Goal: Task Accomplishment & Management: Manage account settings

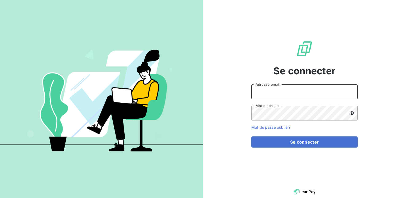
click at [276, 89] on input "Adresse email" at bounding box center [304, 91] width 106 height 15
type input "[EMAIL_ADDRESS][PERSON_NAME][DOMAIN_NAME]"
click at [251, 136] on button "Se connecter" at bounding box center [304, 141] width 106 height 11
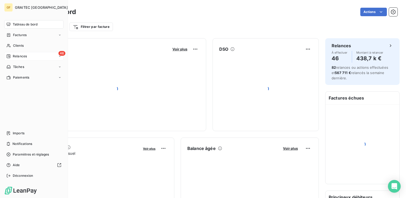
click at [20, 56] on span "Relances" at bounding box center [20, 56] width 14 height 5
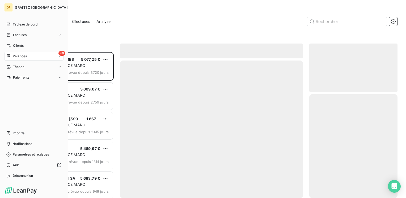
scroll to position [142, 84]
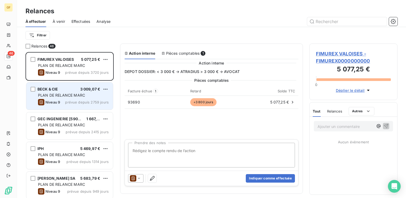
click at [72, 93] on span "PLAN DE RELANCE MARC" at bounding box center [61, 95] width 47 height 5
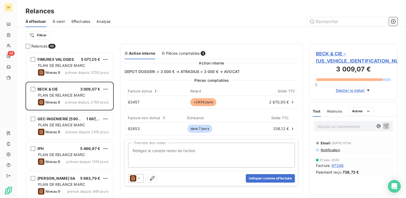
click at [330, 51] on span "BECK & CIE - [US_VEHICLE_IDENTIFICATION_NUMBER]" at bounding box center [353, 57] width 75 height 14
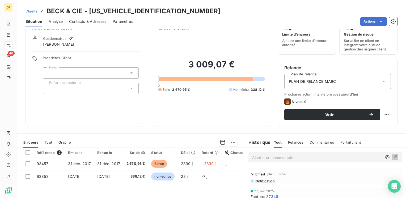
scroll to position [27, 0]
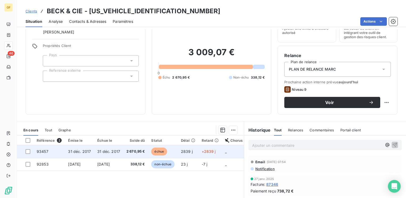
click at [117, 150] on span "31 déc. 2017" at bounding box center [108, 151] width 23 height 5
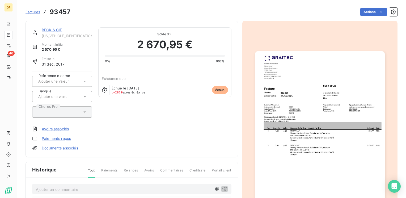
click at [304, 114] on img "button" at bounding box center [320, 142] width 130 height 183
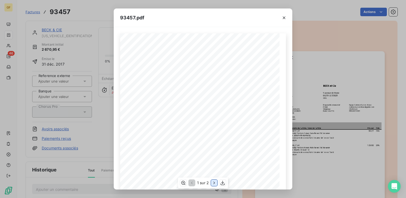
click at [212, 183] on icon "button" at bounding box center [213, 182] width 5 height 5
click at [284, 16] on icon "button" at bounding box center [283, 17] width 5 height 5
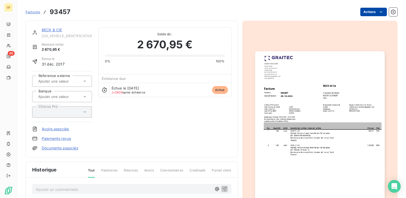
click at [368, 11] on html "GF 46 Factures 93457 Actions BECK & CIE [US_VEHICLE_IDENTIFICATION_NUMBER] Mont…" at bounding box center [203, 99] width 406 height 198
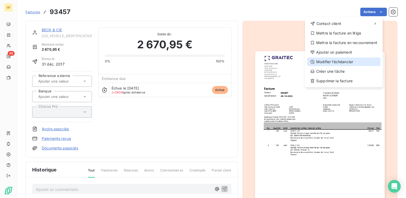
click at [336, 61] on div "Modifier l’échéancier" at bounding box center [343, 62] width 73 height 8
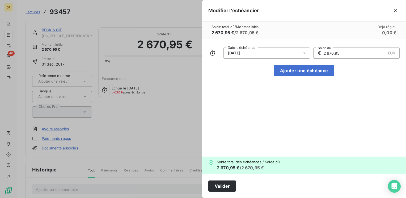
click at [304, 51] on icon at bounding box center [303, 52] width 5 height 5
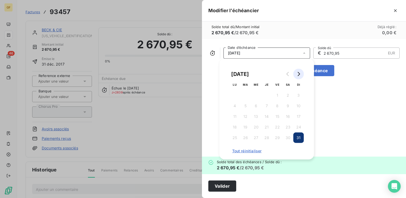
click at [298, 74] on icon "Go to next month" at bounding box center [298, 74] width 4 height 4
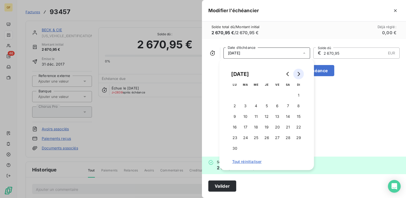
click at [298, 74] on icon "Go to next month" at bounding box center [298, 74] width 4 height 4
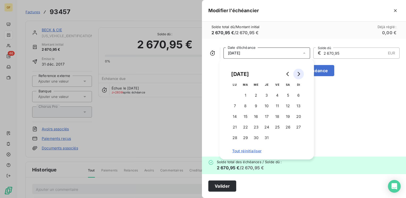
click at [298, 74] on icon "Go to next month" at bounding box center [298, 74] width 4 height 4
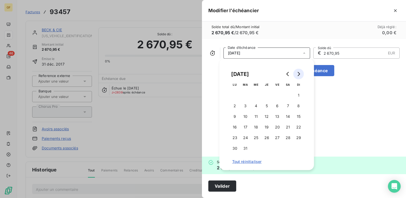
click at [298, 74] on icon "Go to next month" at bounding box center [298, 74] width 4 height 4
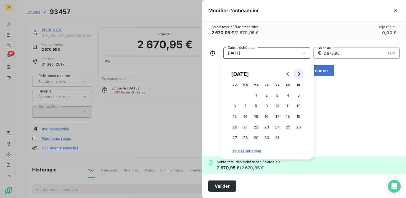
click at [298, 74] on icon "Go to next month" at bounding box center [298, 74] width 4 height 4
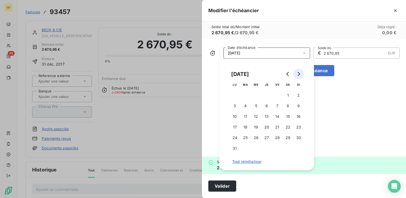
click at [298, 74] on icon "Go to next month" at bounding box center [298, 74] width 4 height 4
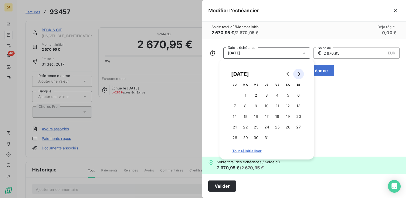
click at [298, 74] on icon "Go to next month" at bounding box center [298, 74] width 4 height 4
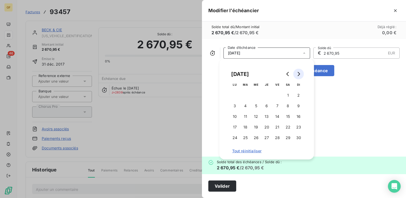
click at [298, 74] on icon "Go to next month" at bounding box center [298, 74] width 4 height 4
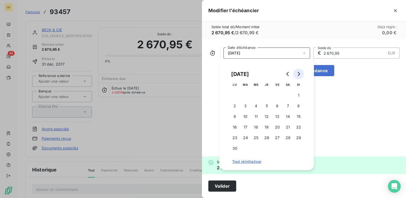
click at [298, 74] on icon "Go to next month" at bounding box center [298, 74] width 4 height 4
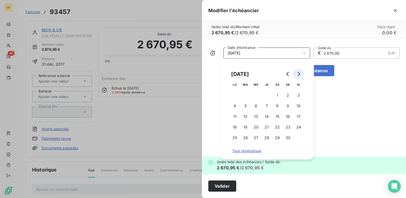
click at [298, 74] on icon "Go to next month" at bounding box center [298, 74] width 4 height 4
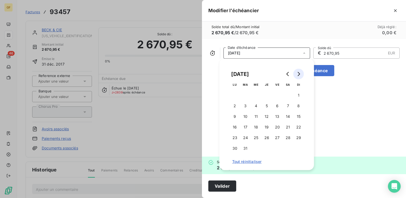
click at [298, 74] on icon "Go to next month" at bounding box center [298, 74] width 4 height 4
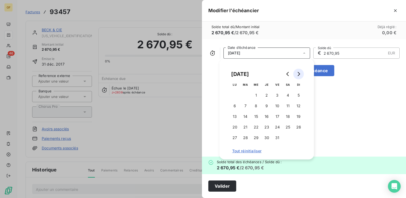
click at [298, 74] on icon "Go to next month" at bounding box center [298, 74] width 4 height 4
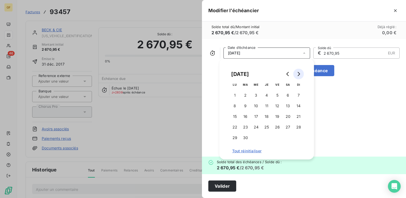
click at [298, 74] on icon "Go to next month" at bounding box center [298, 74] width 4 height 4
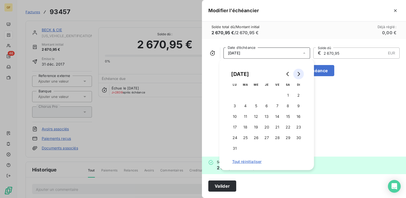
click at [298, 74] on icon "Go to next month" at bounding box center [298, 74] width 4 height 4
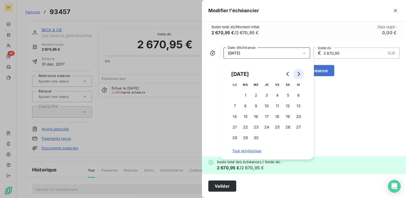
click at [298, 74] on icon "Go to next month" at bounding box center [298, 74] width 4 height 4
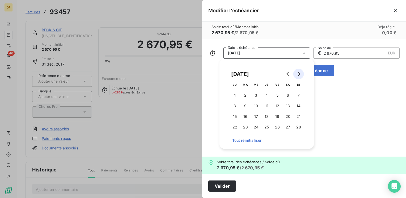
click at [298, 74] on icon "Go to next month" at bounding box center [298, 74] width 4 height 4
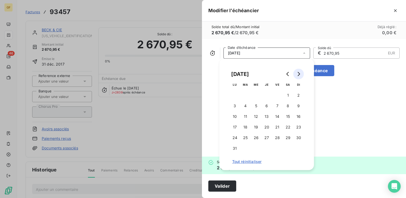
click at [298, 74] on icon "Go to next month" at bounding box center [298, 74] width 4 height 4
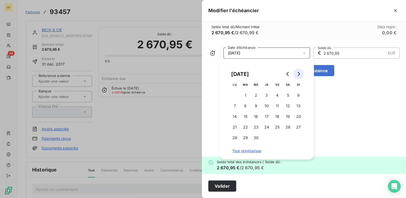
click at [298, 74] on icon "Go to next month" at bounding box center [298, 74] width 4 height 4
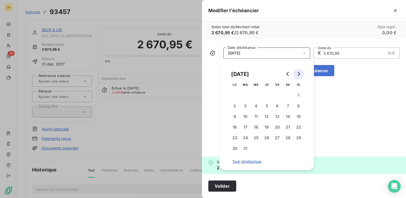
click at [298, 74] on icon "Go to next month" at bounding box center [298, 74] width 4 height 4
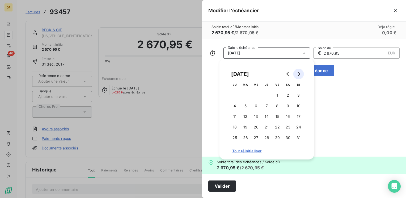
click at [298, 74] on icon "Go to next month" at bounding box center [298, 74] width 4 height 4
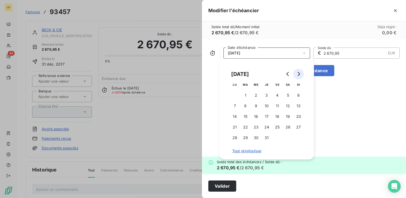
click at [298, 74] on icon "Go to next month" at bounding box center [298, 74] width 4 height 4
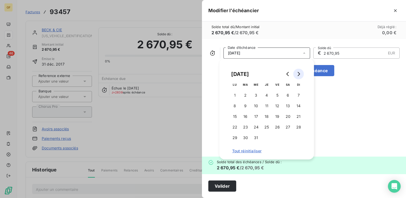
click at [298, 74] on icon "Go to next month" at bounding box center [298, 74] width 4 height 4
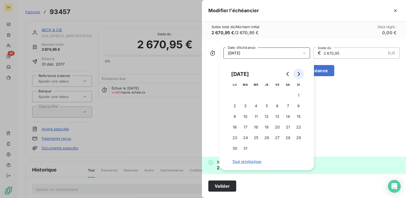
click at [298, 74] on icon "Go to next month" at bounding box center [298, 74] width 4 height 4
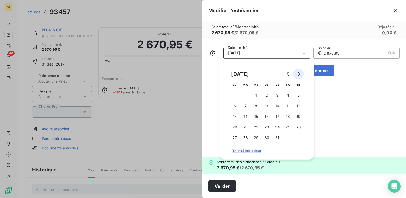
click at [298, 74] on icon "Go to next month" at bounding box center [298, 74] width 4 height 4
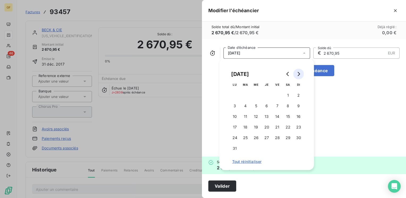
click at [298, 74] on icon "Go to next month" at bounding box center [298, 74] width 4 height 4
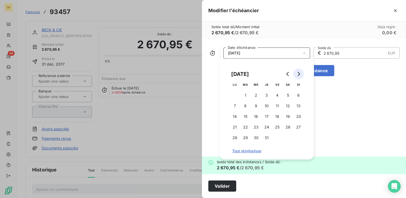
click at [298, 74] on icon "Go to next month" at bounding box center [298, 74] width 4 height 4
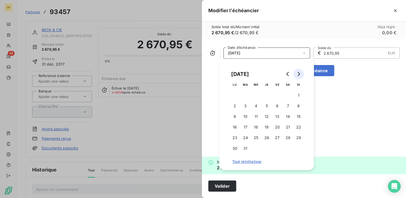
click at [298, 74] on icon "Go to next month" at bounding box center [298, 74] width 4 height 4
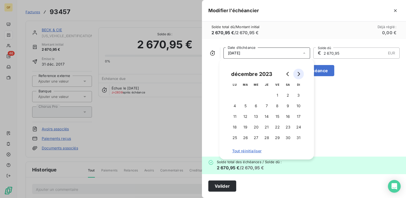
click at [298, 74] on icon "Go to next month" at bounding box center [298, 74] width 4 height 4
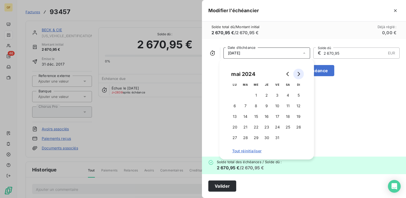
click at [298, 74] on icon "Go to next month" at bounding box center [298, 74] width 4 height 4
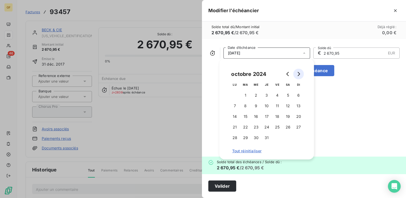
click at [298, 74] on icon "Go to next month" at bounding box center [298, 74] width 4 height 4
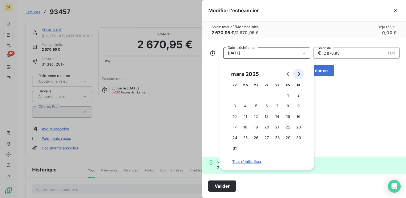
click at [298, 74] on icon "Go to next month" at bounding box center [298, 74] width 4 height 4
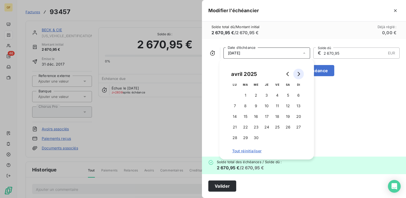
click at [298, 74] on icon "Go to next month" at bounding box center [298, 74] width 4 height 4
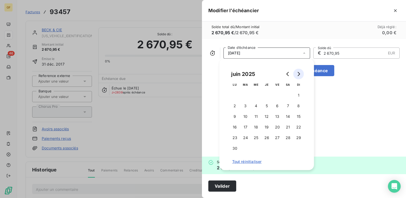
click at [298, 74] on icon "Go to next month" at bounding box center [298, 74] width 4 height 4
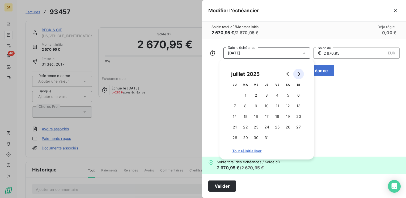
click at [298, 74] on icon "Go to next month" at bounding box center [298, 74] width 4 height 4
click at [298, 73] on icon "Go to next month" at bounding box center [298, 74] width 4 height 4
click at [299, 73] on icon "Go to next month" at bounding box center [298, 74] width 2 height 4
click at [254, 106] on button "5" at bounding box center [256, 106] width 11 height 11
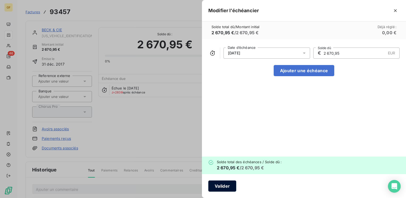
click at [227, 184] on button "Valider" at bounding box center [222, 185] width 28 height 11
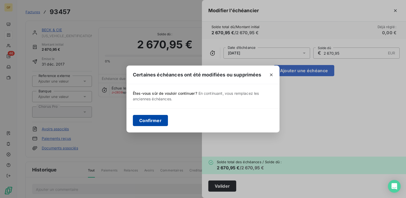
click at [153, 119] on button "Confirmer" at bounding box center [150, 120] width 35 height 11
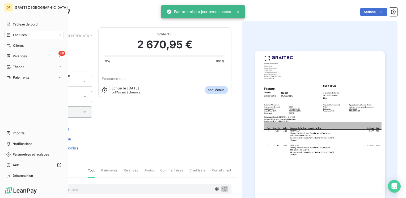
click at [20, 34] on span "Factures" at bounding box center [20, 35] width 14 height 5
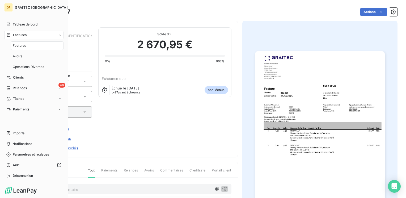
click at [20, 90] on span "Relances" at bounding box center [20, 88] width 14 height 5
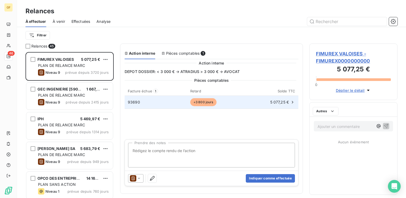
scroll to position [142, 84]
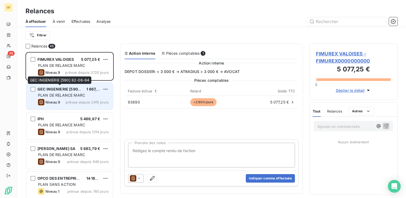
click at [69, 91] on span "GEC INGENIERIE [590] 82-06-94" at bounding box center [67, 89] width 61 height 5
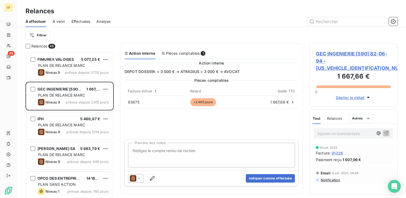
click at [322, 54] on span "GEC INGENIERIE [590] 82-06-94 - [US_VEHICLE_IDENTIFICATION_NUMBER]" at bounding box center [353, 60] width 75 height 21
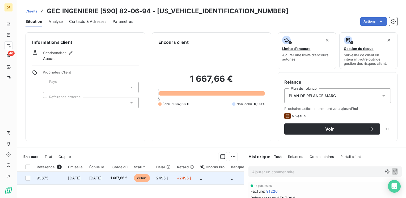
click at [102, 176] on span "[DATE]" at bounding box center [95, 178] width 12 height 5
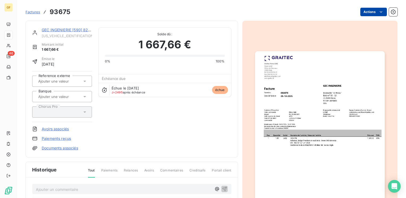
click at [368, 11] on html "GF 46 Factures 93675 Actions GEC INGENIERIE [590] 82-06-94 [US_VEHICLE_IDENTIFI…" at bounding box center [203, 99] width 406 height 198
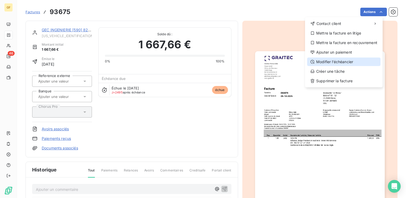
click at [335, 62] on div "Modifier l’échéancier" at bounding box center [343, 62] width 73 height 8
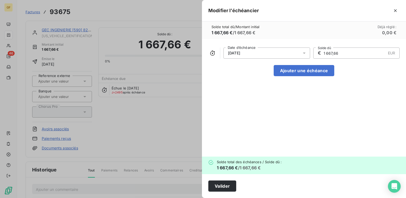
click at [306, 51] on icon at bounding box center [303, 52] width 5 height 5
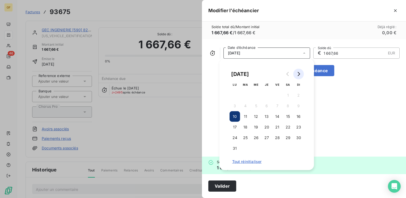
click at [299, 76] on button "Go to next month" at bounding box center [298, 74] width 11 height 11
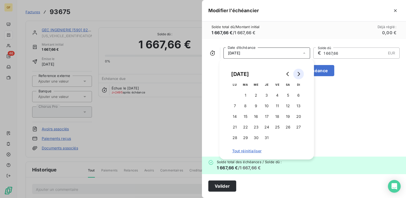
click at [299, 76] on button "Go to next month" at bounding box center [298, 74] width 11 height 11
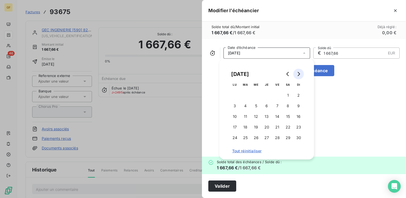
click at [299, 76] on button "Go to next month" at bounding box center [298, 74] width 11 height 11
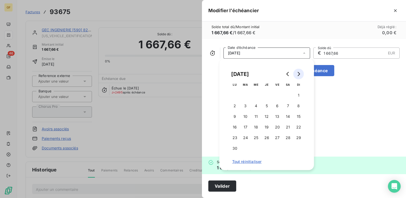
click at [299, 76] on button "Go to next month" at bounding box center [298, 74] width 11 height 11
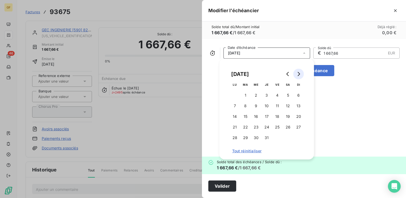
click at [299, 76] on button "Go to next month" at bounding box center [298, 74] width 11 height 11
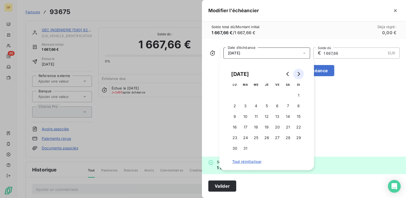
click at [299, 76] on button "Go to next month" at bounding box center [298, 74] width 11 height 11
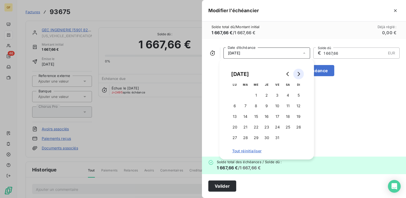
click at [299, 76] on button "Go to next month" at bounding box center [298, 74] width 11 height 11
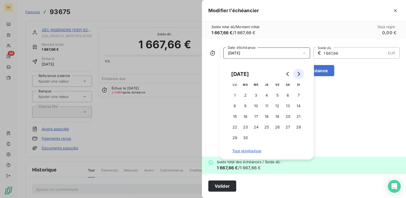
click at [299, 76] on button "Go to next month" at bounding box center [298, 74] width 11 height 11
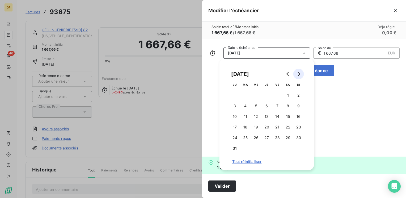
click at [299, 76] on button "Go to next month" at bounding box center [298, 74] width 11 height 11
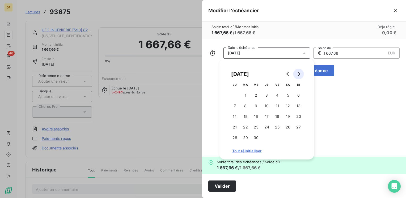
click at [299, 76] on button "Go to next month" at bounding box center [298, 74] width 11 height 11
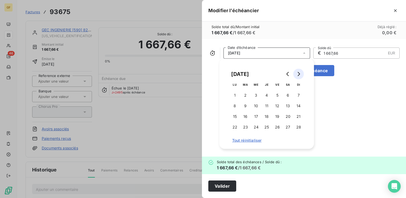
click at [299, 76] on button "Go to next month" at bounding box center [298, 74] width 11 height 11
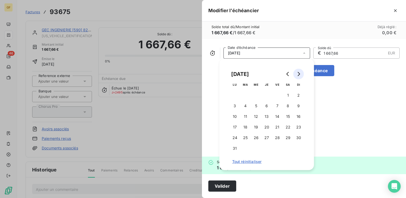
click at [299, 76] on button "Go to next month" at bounding box center [298, 74] width 11 height 11
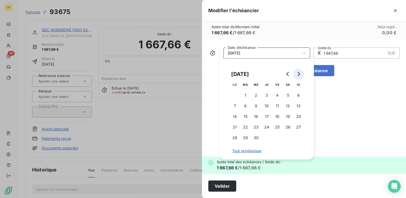
click at [299, 76] on button "Go to next month" at bounding box center [298, 74] width 11 height 11
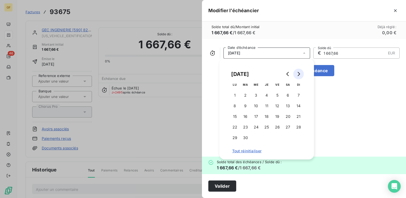
click at [299, 76] on button "Go to next month" at bounding box center [298, 74] width 11 height 11
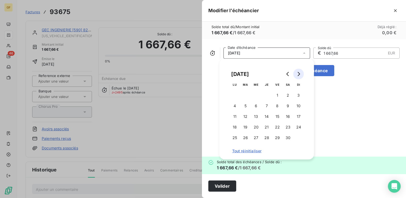
click at [299, 76] on button "Go to next month" at bounding box center [298, 74] width 11 height 11
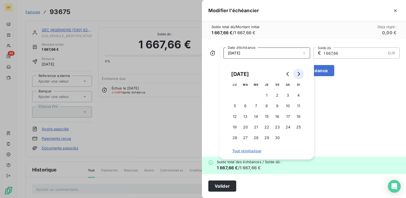
click at [299, 76] on button "Go to next month" at bounding box center [298, 74] width 11 height 11
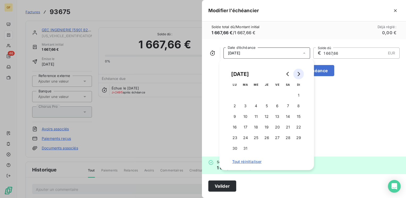
click at [299, 76] on button "Go to next month" at bounding box center [298, 74] width 11 height 11
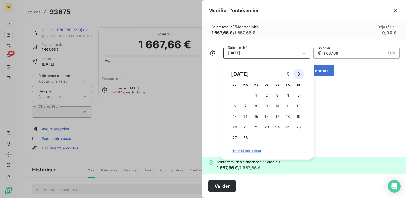
click at [299, 76] on button "Go to next month" at bounding box center [298, 74] width 11 height 11
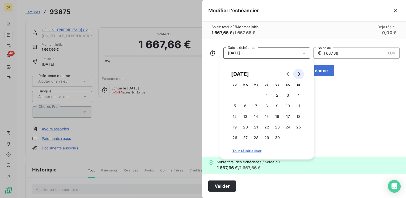
click at [299, 76] on button "Go to next month" at bounding box center [298, 74] width 11 height 11
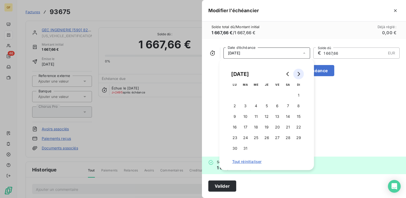
click at [299, 76] on button "Go to next month" at bounding box center [298, 74] width 11 height 11
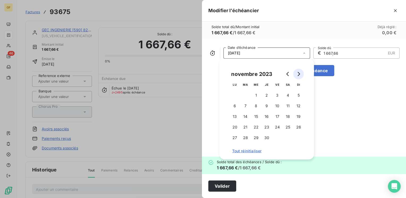
click at [299, 76] on button "Go to next month" at bounding box center [298, 74] width 11 height 11
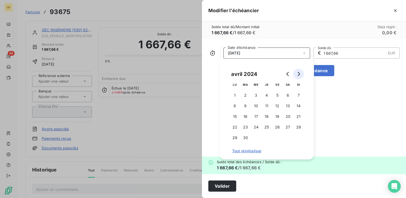
click at [299, 76] on button "Go to next month" at bounding box center [298, 74] width 11 height 11
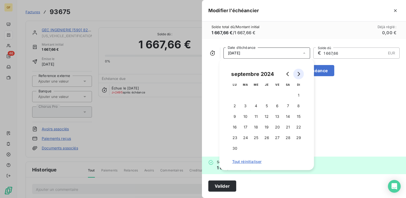
click at [299, 76] on button "Go to next month" at bounding box center [298, 74] width 11 height 11
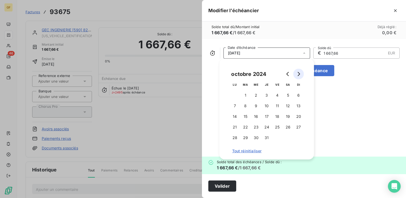
click at [299, 76] on button "Go to next month" at bounding box center [298, 74] width 11 height 11
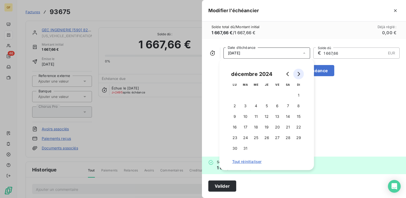
click at [299, 76] on button "Go to next month" at bounding box center [298, 74] width 11 height 11
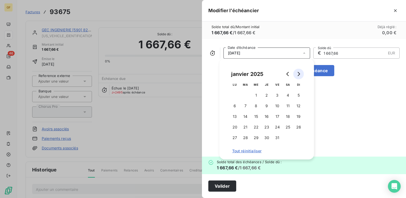
click at [299, 76] on button "Go to next month" at bounding box center [298, 74] width 11 height 11
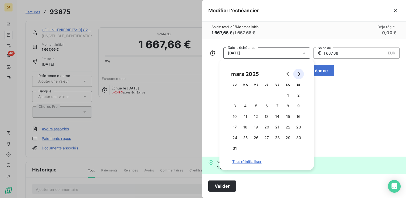
click at [299, 76] on button "Go to next month" at bounding box center [298, 74] width 11 height 11
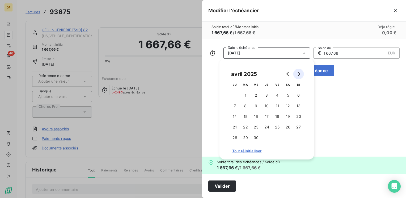
click at [299, 76] on button "Go to next month" at bounding box center [298, 74] width 11 height 11
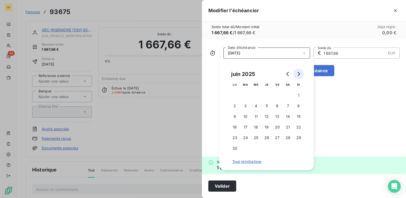
click at [299, 76] on button "Go to next month" at bounding box center [298, 74] width 11 height 11
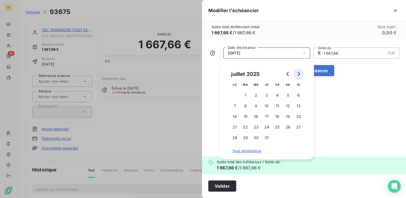
click at [299, 76] on icon "Go to next month" at bounding box center [298, 74] width 4 height 4
click at [299, 75] on icon "Go to next month" at bounding box center [298, 74] width 4 height 4
click at [299, 74] on icon "Go to next month" at bounding box center [298, 74] width 2 height 4
click at [254, 103] on button "5" at bounding box center [256, 106] width 11 height 11
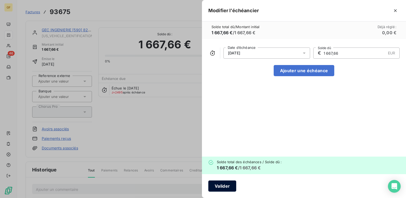
click at [222, 184] on button "Valider" at bounding box center [222, 185] width 28 height 11
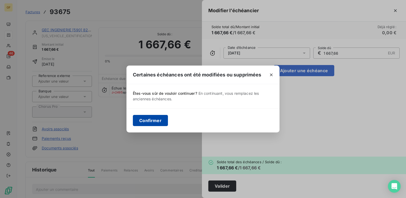
click at [160, 124] on button "Confirmer" at bounding box center [150, 120] width 35 height 11
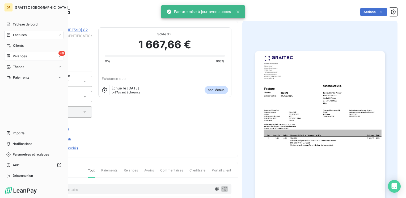
click at [14, 56] on span "Relances" at bounding box center [20, 56] width 14 height 5
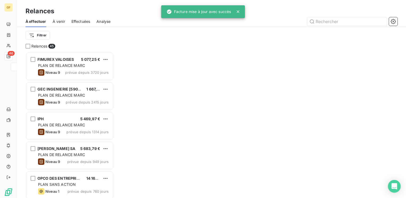
scroll to position [142, 84]
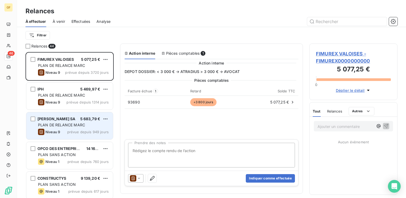
click at [83, 127] on span "PLAN DE RELANCE MARC" at bounding box center [61, 125] width 47 height 5
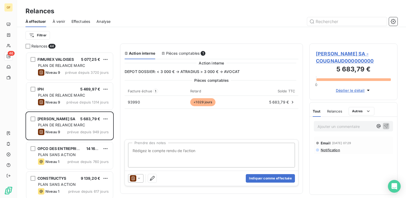
click at [333, 50] on span "[PERSON_NAME] SA - COUGNAUD000000000" at bounding box center [353, 57] width 75 height 14
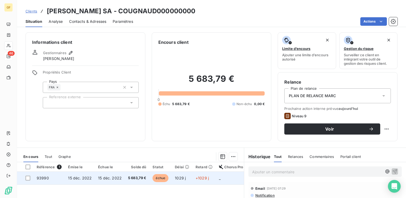
click at [96, 178] on td "15 déc. 2022" at bounding box center [110, 178] width 30 height 13
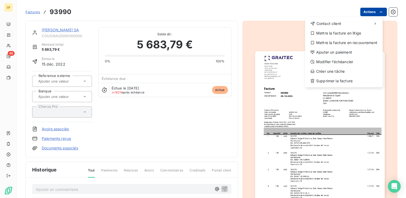
click at [367, 12] on html "GF 46 Factures 93990 Actions Contact client Mettre la facture en litige Mettre …" at bounding box center [203, 99] width 406 height 198
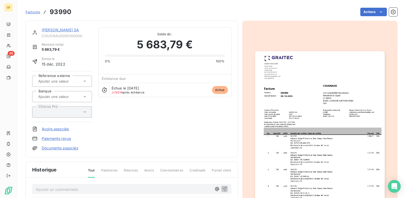
click at [309, 121] on html "GF 46 Factures 93990 Actions [PERSON_NAME] SA COUGNAUD000000000 Montant initial…" at bounding box center [203, 99] width 406 height 198
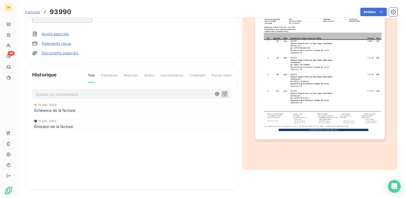
click at [284, 85] on img "button" at bounding box center [320, 47] width 130 height 183
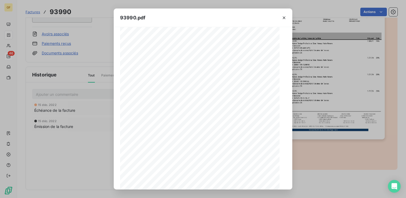
scroll to position [75, 0]
click at [214, 183] on icon "button" at bounding box center [213, 183] width 1 height 2
click at [286, 18] on icon "button" at bounding box center [283, 17] width 5 height 5
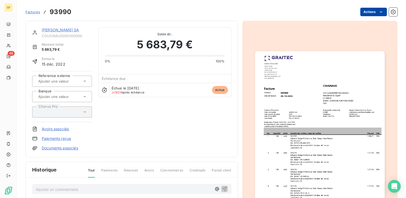
click at [380, 10] on html "GF 46 Factures 93990 Actions [PERSON_NAME] SA COUGNAUD000000000 Montant initial…" at bounding box center [203, 99] width 406 height 198
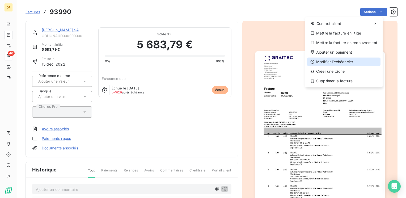
click at [326, 61] on div "Modifier l’échéancier" at bounding box center [343, 62] width 73 height 8
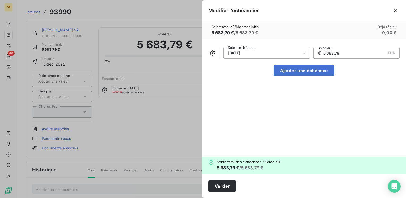
click at [304, 52] on icon at bounding box center [303, 52] width 5 height 5
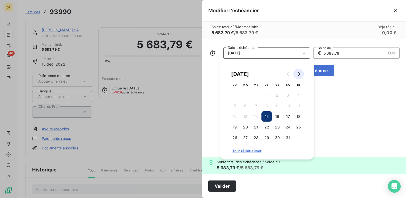
click at [298, 70] on button "Go to next month" at bounding box center [298, 74] width 11 height 11
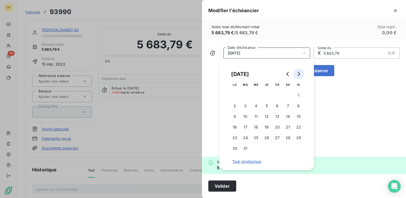
click at [298, 70] on button "Go to next month" at bounding box center [298, 74] width 11 height 11
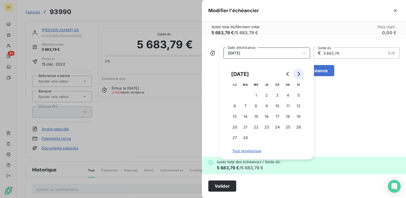
click at [298, 70] on button "Go to next month" at bounding box center [298, 74] width 11 height 11
click at [298, 71] on button "Go to next month" at bounding box center [298, 74] width 11 height 11
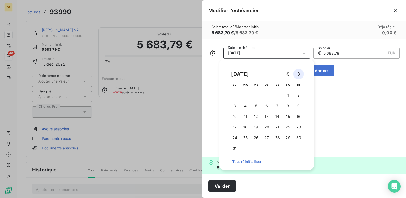
click at [298, 71] on button "Go to next month" at bounding box center [298, 74] width 11 height 11
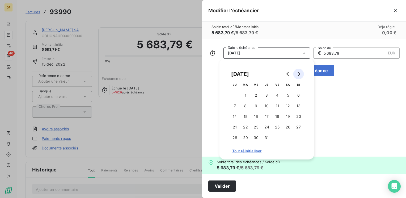
click at [298, 71] on button "Go to next month" at bounding box center [298, 74] width 11 height 11
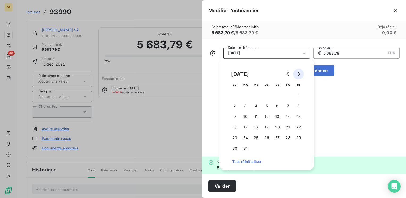
click at [298, 71] on button "Go to next month" at bounding box center [298, 74] width 11 height 11
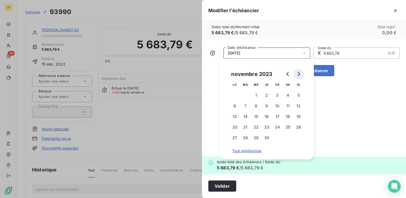
click at [298, 71] on button "Go to next month" at bounding box center [298, 74] width 11 height 11
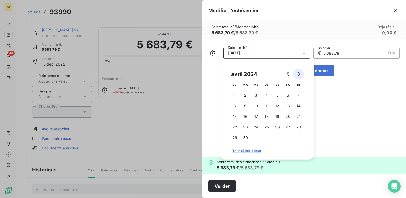
click at [298, 71] on button "Go to next month" at bounding box center [298, 74] width 11 height 11
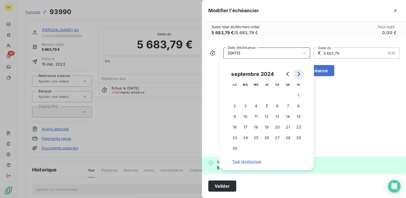
click at [298, 71] on button "Go to next month" at bounding box center [298, 74] width 11 height 11
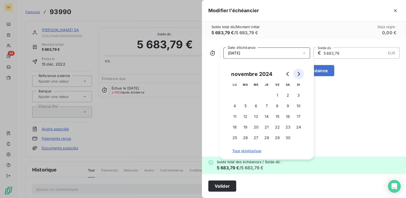
click at [298, 71] on button "Go to next month" at bounding box center [298, 74] width 11 height 11
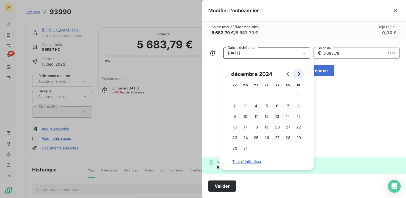
click at [298, 71] on button "Go to next month" at bounding box center [298, 74] width 11 height 11
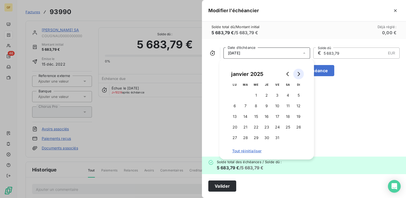
click at [298, 71] on button "Go to next month" at bounding box center [298, 74] width 11 height 11
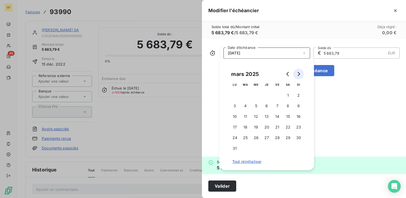
click at [298, 71] on button "Go to next month" at bounding box center [298, 74] width 11 height 11
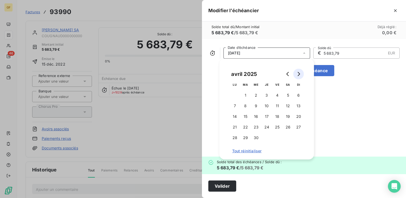
click at [298, 71] on button "Go to next month" at bounding box center [298, 74] width 11 height 11
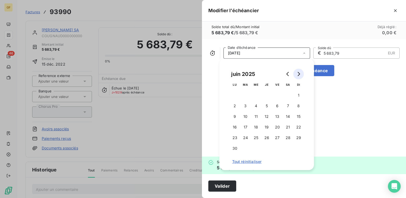
click at [298, 71] on button "Go to next month" at bounding box center [298, 74] width 11 height 11
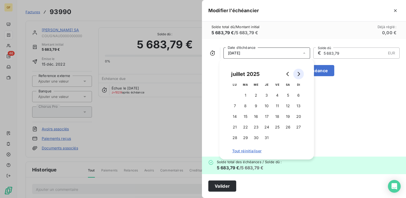
click at [298, 71] on button "Go to next month" at bounding box center [298, 74] width 11 height 11
click at [253, 105] on button "5" at bounding box center [256, 106] width 11 height 11
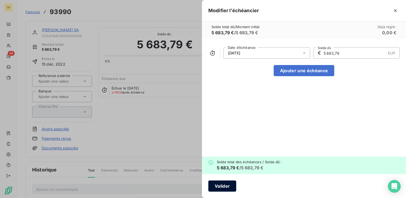
click at [218, 184] on button "Valider" at bounding box center [222, 185] width 28 height 11
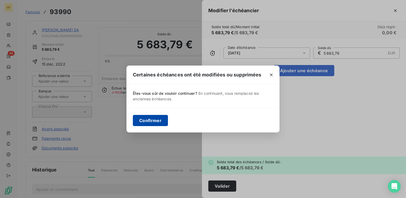
click at [162, 120] on button "Confirmer" at bounding box center [150, 120] width 35 height 11
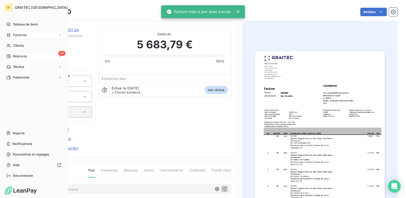
click at [19, 54] on span "Relances" at bounding box center [20, 56] width 14 height 5
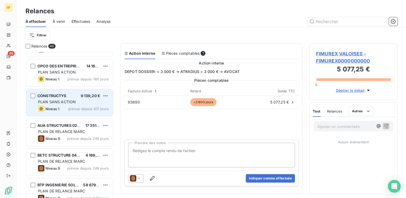
scroll to position [80, 0]
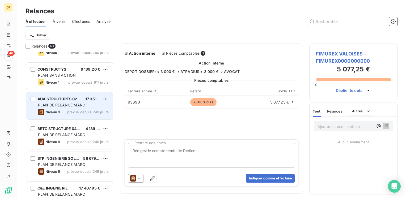
click at [83, 102] on div "AUA STRUCTURES 02 99 31 77 55 17 351,68 € PLAN DE RELANCE [PERSON_NAME] 9 prévu…" at bounding box center [69, 105] width 87 height 27
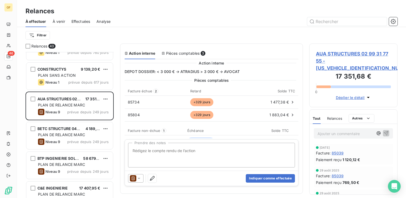
click at [342, 51] on span "AUA STRUCTURES 02 99 31 77 55 - [US_VEHICLE_IDENTIFICATION_NUMBER]" at bounding box center [353, 60] width 75 height 21
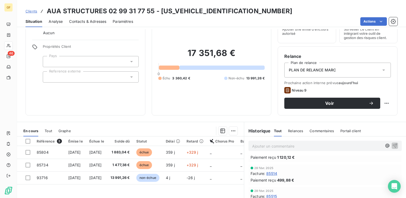
scroll to position [2, 0]
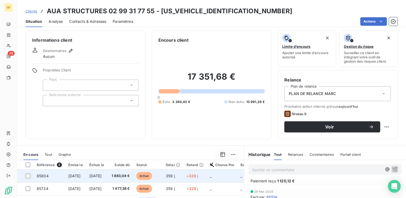
click at [95, 172] on td "[DATE]" at bounding box center [96, 176] width 21 height 13
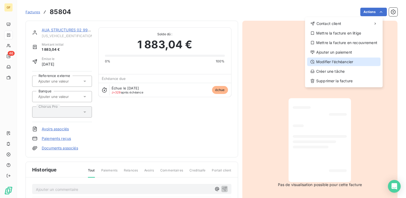
click at [340, 61] on div "Modifier l’échéancier" at bounding box center [343, 62] width 73 height 8
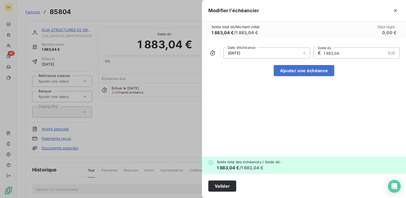
click at [304, 54] on icon at bounding box center [303, 52] width 5 height 5
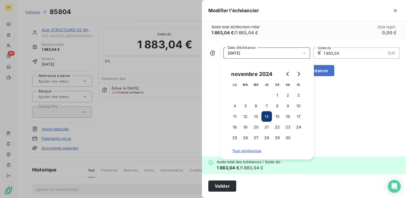
click at [305, 53] on icon at bounding box center [303, 52] width 5 height 5
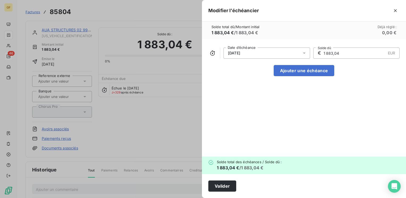
click at [304, 53] on icon at bounding box center [304, 53] width 3 height 1
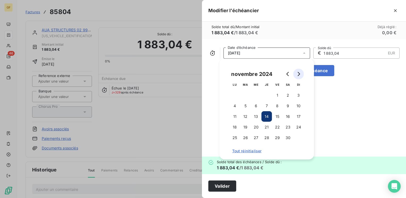
click at [300, 73] on icon "Go to next month" at bounding box center [298, 74] width 4 height 4
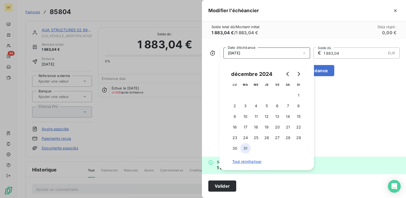
click at [243, 146] on button "31" at bounding box center [245, 148] width 11 height 11
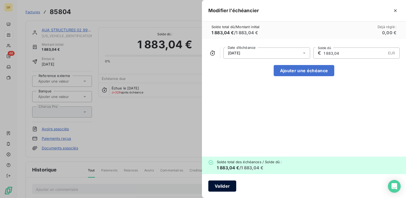
click at [218, 185] on button "Valider" at bounding box center [222, 185] width 28 height 11
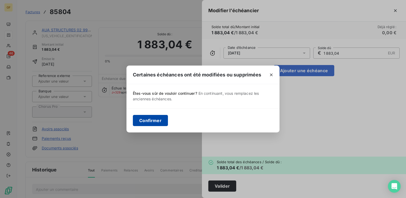
click at [153, 118] on button "Confirmer" at bounding box center [150, 120] width 35 height 11
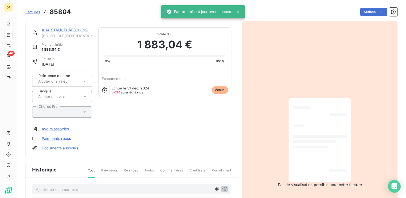
click at [64, 27] on div "AUA STRUCTURES 02 99 31 77 55" at bounding box center [67, 29] width 50 height 5
click at [74, 29] on link "AUA STRUCTURES 02 99 31 77 55" at bounding box center [73, 30] width 62 height 5
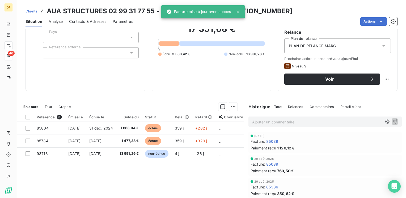
scroll to position [53, 0]
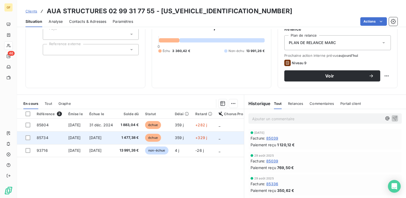
click at [102, 136] on span "[DATE]" at bounding box center [95, 137] width 12 height 5
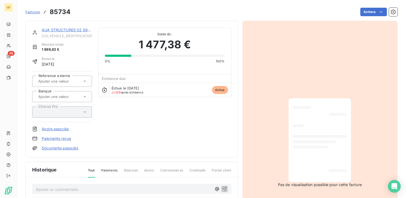
click at [370, 12] on html "GF 46 Factures 85734 Actions AUA STRUCTURES 02 99 31 77 55 [US_VEHICLE_IDENTIFI…" at bounding box center [203, 99] width 406 height 198
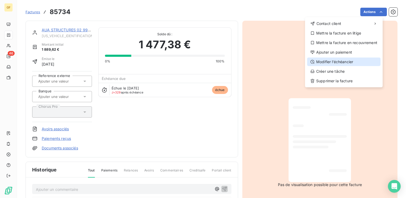
click at [343, 60] on div "Modifier l’échéancier" at bounding box center [343, 62] width 73 height 8
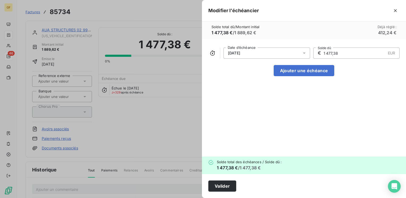
click at [303, 51] on icon at bounding box center [303, 52] width 5 height 5
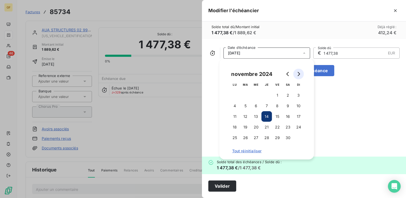
click at [298, 75] on icon "Go to next month" at bounding box center [298, 74] width 2 height 4
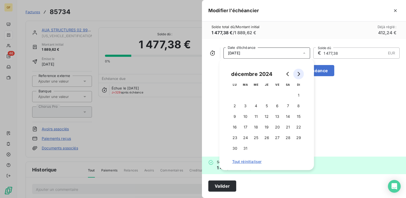
click at [298, 75] on icon "Go to next month" at bounding box center [298, 74] width 2 height 4
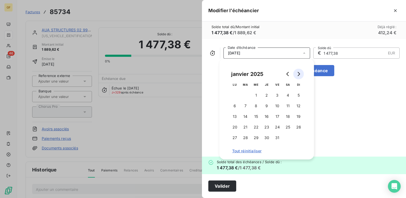
click at [298, 75] on icon "Go to next month" at bounding box center [298, 74] width 2 height 4
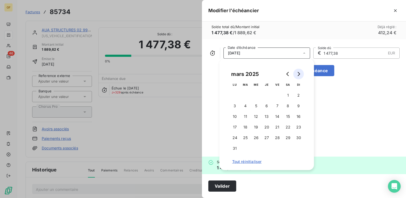
click at [298, 75] on icon "Go to next month" at bounding box center [298, 74] width 2 height 4
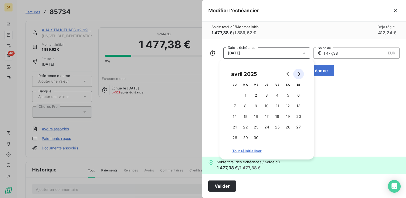
click at [298, 75] on icon "Go to next month" at bounding box center [298, 74] width 2 height 4
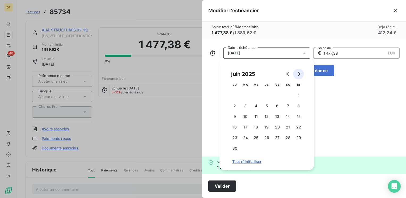
click at [298, 75] on icon "Go to next month" at bounding box center [298, 74] width 2 height 4
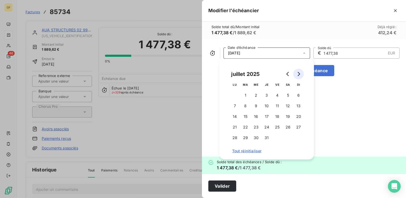
click at [298, 75] on icon "Go to next month" at bounding box center [298, 74] width 2 height 4
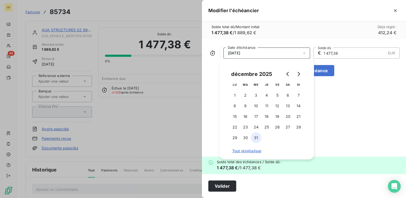
click at [255, 142] on button "31" at bounding box center [256, 137] width 11 height 11
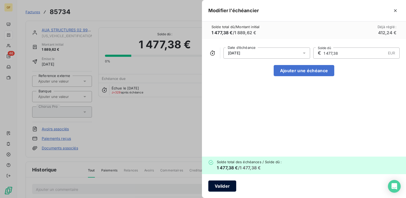
click at [230, 185] on button "Valider" at bounding box center [222, 185] width 28 height 11
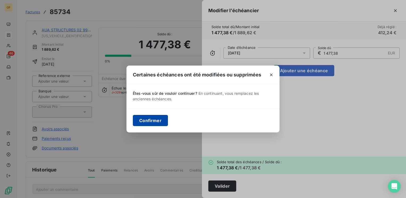
click at [142, 122] on button "Confirmer" at bounding box center [150, 120] width 35 height 11
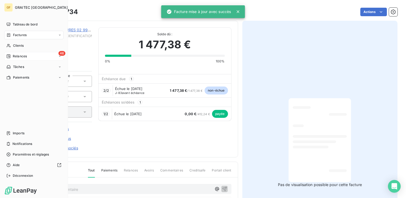
click at [23, 57] on span "Relances" at bounding box center [20, 56] width 14 height 5
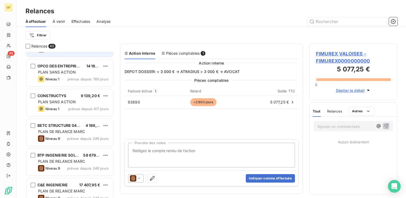
scroll to position [80, 0]
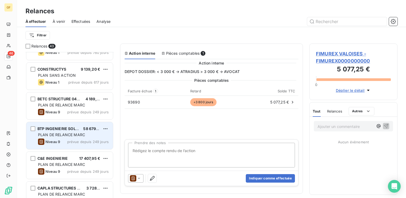
click at [75, 131] on div "BTP INGENIERIE SOLUTIONS 58 679,10 € PLAN DE RELANCE [PERSON_NAME] 9 prévue dep…" at bounding box center [69, 135] width 87 height 27
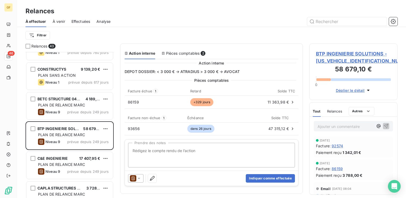
click at [328, 54] on span "BTP INGENIERIE SOLUTIONS - [US_VEHICLE_IDENTIFICATION_NUMBER]" at bounding box center [353, 57] width 75 height 14
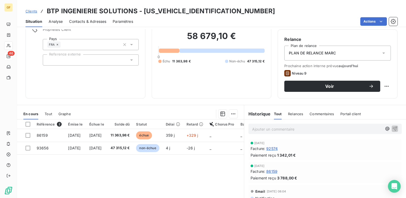
scroll to position [53, 0]
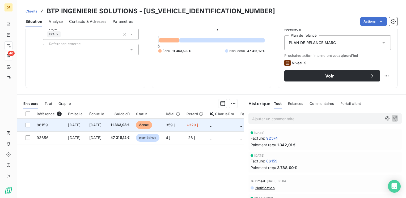
click at [124, 123] on td "11 363,98 €" at bounding box center [120, 125] width 26 height 13
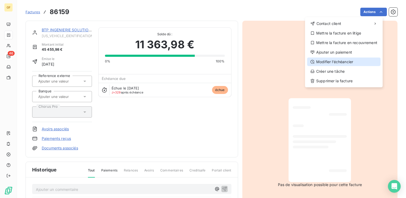
click at [346, 64] on div "Modifier l’échéancier" at bounding box center [343, 62] width 73 height 8
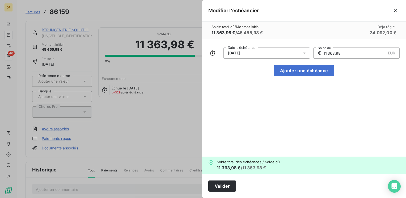
click at [306, 51] on icon at bounding box center [303, 52] width 5 height 5
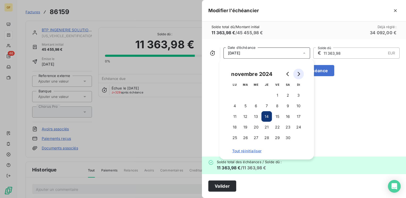
click at [299, 75] on icon "Go to next month" at bounding box center [298, 74] width 4 height 4
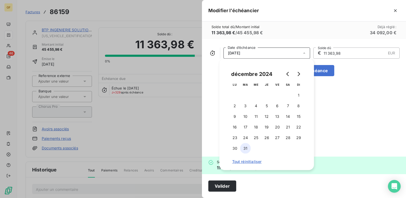
click at [247, 147] on button "31" at bounding box center [245, 148] width 11 height 11
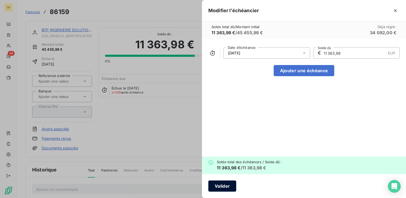
click at [216, 187] on button "Valider" at bounding box center [222, 185] width 28 height 11
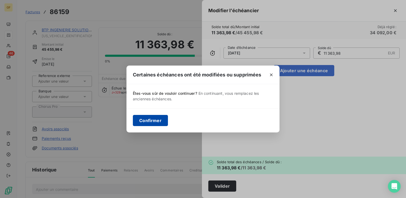
click at [142, 120] on button "Confirmer" at bounding box center [150, 120] width 35 height 11
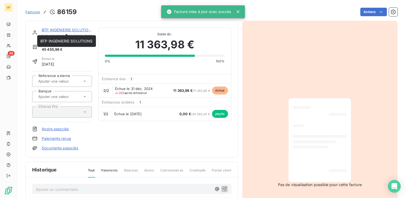
click at [62, 29] on link "BTP INGENIERIE SOLUTIONS" at bounding box center [68, 30] width 52 height 5
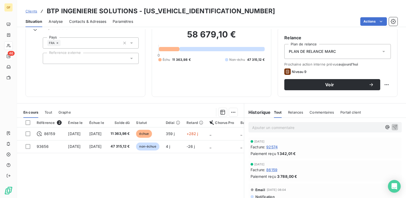
scroll to position [53, 0]
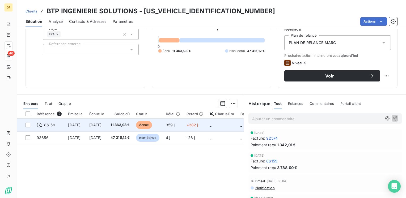
click at [130, 124] on span "11 363,98 €" at bounding box center [119, 124] width 19 height 5
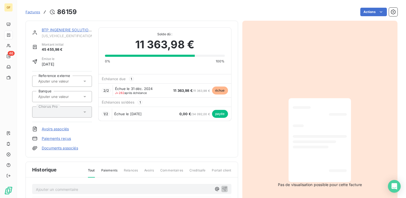
click at [189, 122] on div "BTP INGENIERIE SOLUTIONS [US_VEHICLE_IDENTIFICATION_NUMBER] Montant initial 45 …" at bounding box center [131, 88] width 199 height 123
click at [64, 29] on link "BTP INGENIERIE SOLUTIONS" at bounding box center [68, 30] width 52 height 5
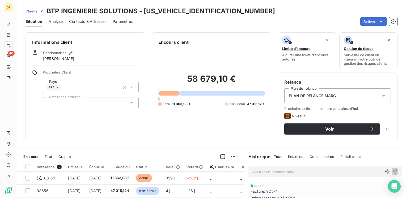
scroll to position [27, 0]
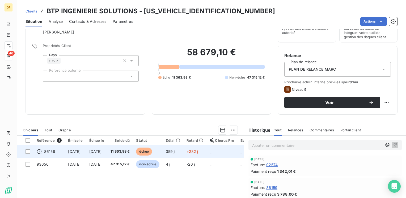
click at [102, 149] on span "[DATE]" at bounding box center [95, 151] width 12 height 5
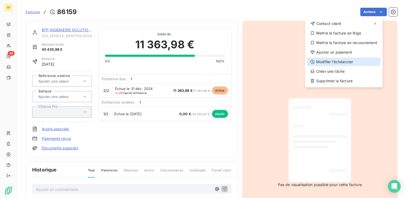
click at [341, 61] on div "Modifier l’échéancier" at bounding box center [343, 62] width 73 height 8
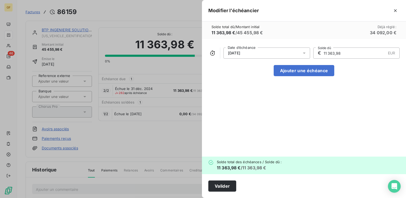
click at [303, 53] on icon at bounding box center [303, 52] width 5 height 5
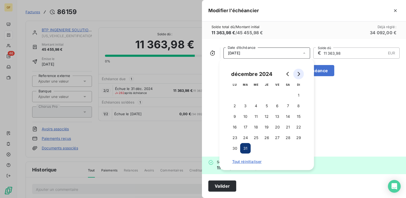
click at [299, 75] on icon "Go to next month" at bounding box center [298, 74] width 4 height 4
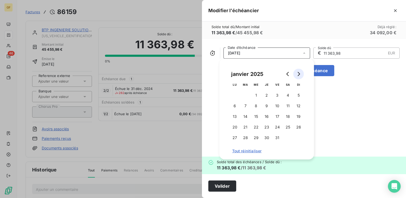
click at [299, 75] on icon "Go to next month" at bounding box center [298, 74] width 4 height 4
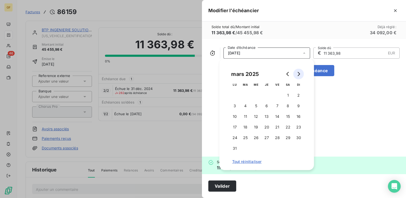
click at [299, 75] on icon "Go to next month" at bounding box center [298, 74] width 4 height 4
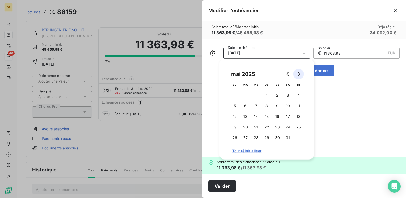
click at [299, 75] on icon "Go to next month" at bounding box center [298, 74] width 4 height 4
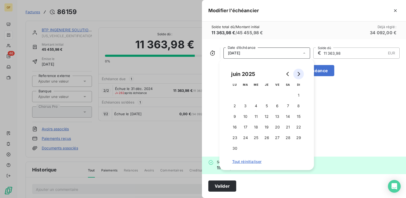
click at [299, 75] on icon "Go to next month" at bounding box center [298, 74] width 4 height 4
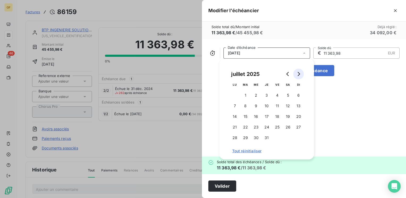
click at [299, 75] on icon "Go to next month" at bounding box center [298, 74] width 4 height 4
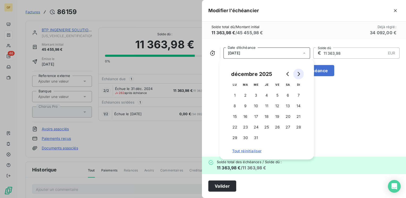
click at [299, 75] on icon "Go to next month" at bounding box center [298, 74] width 4 height 4
click at [285, 74] on button "Go to previous month" at bounding box center [287, 74] width 11 height 11
click at [257, 134] on button "31" at bounding box center [256, 137] width 11 height 11
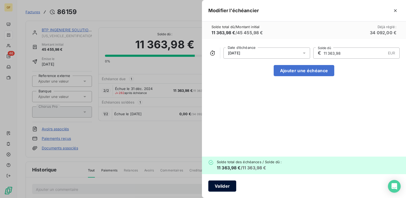
click at [221, 184] on button "Valider" at bounding box center [222, 185] width 28 height 11
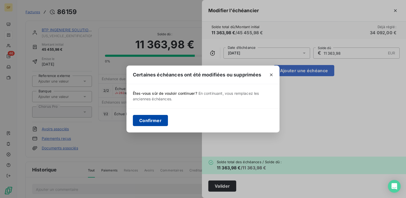
click at [152, 121] on button "Confirmer" at bounding box center [150, 120] width 35 height 11
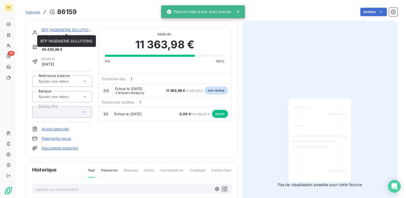
click at [52, 28] on link "BTP INGENIERIE SOLUTIONS" at bounding box center [68, 30] width 52 height 5
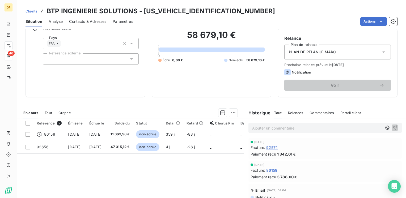
scroll to position [53, 0]
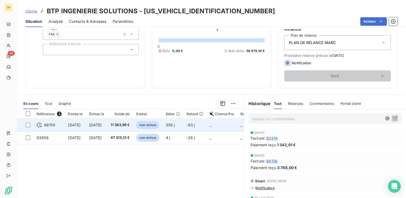
click at [107, 126] on td "[DATE]" at bounding box center [96, 125] width 21 height 13
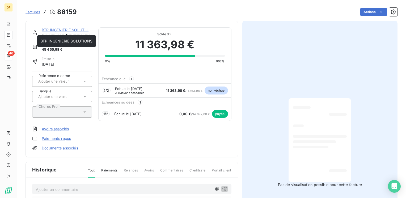
click at [69, 29] on link "BTP INGENIERIE SOLUTIONS" at bounding box center [68, 30] width 52 height 5
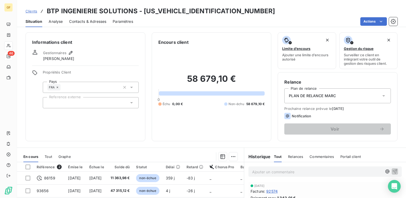
scroll to position [27, 0]
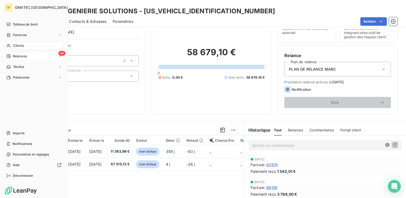
click at [16, 54] on span "Relances" at bounding box center [20, 56] width 14 height 5
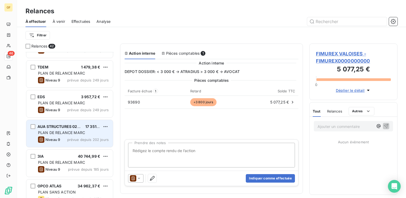
scroll to position [478, 0]
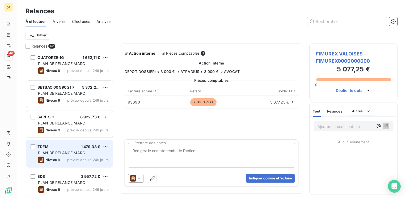
click at [64, 151] on span "PLAN DE RELANCE MARC" at bounding box center [61, 152] width 47 height 5
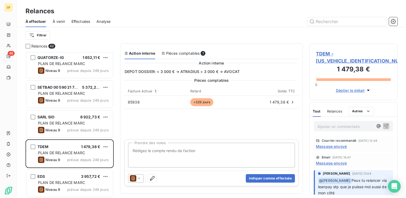
click at [325, 53] on span "TDEM - [US_VEHICLE_IDENTIFICATION_NUMBER]" at bounding box center [353, 57] width 75 height 14
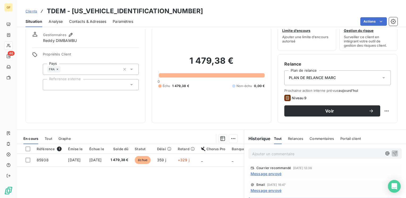
scroll to position [27, 0]
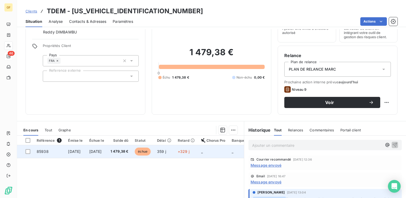
click at [128, 150] on span "1 479,38 €" at bounding box center [119, 151] width 18 height 5
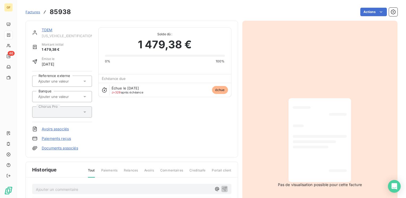
click at [50, 31] on link "TDEM" at bounding box center [47, 30] width 11 height 5
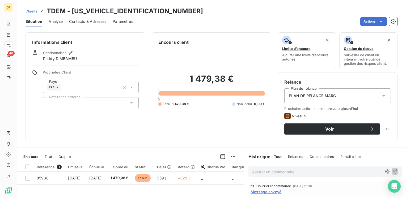
click at [265, 169] on p "Ajouter un commentaire ﻿" at bounding box center [317, 172] width 130 height 7
click at [265, 170] on span "AVOIR A EMMTRE" at bounding box center [268, 171] width 33 height 5
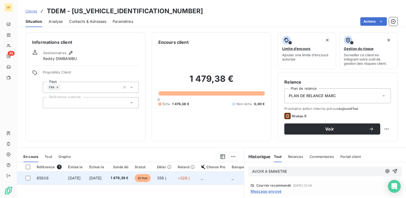
click at [102, 176] on span "[DATE]" at bounding box center [95, 178] width 12 height 5
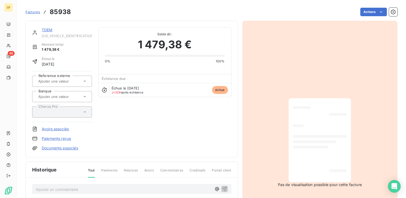
click at [50, 30] on link "TDEM" at bounding box center [47, 30] width 11 height 5
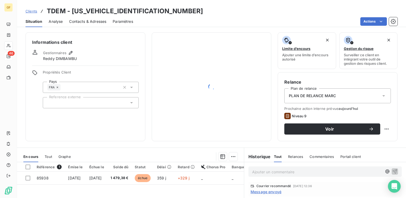
click at [94, 19] on span "Contacts & Adresses" at bounding box center [87, 21] width 37 height 5
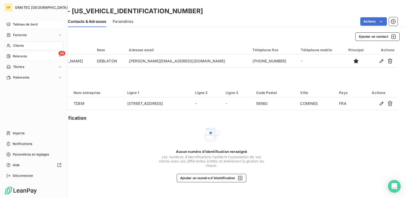
click at [25, 23] on span "Tableau de bord" at bounding box center [25, 24] width 25 height 5
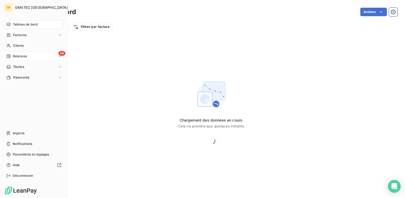
click at [16, 56] on span "Relances" at bounding box center [20, 56] width 14 height 5
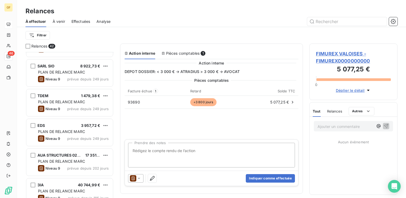
scroll to position [531, 0]
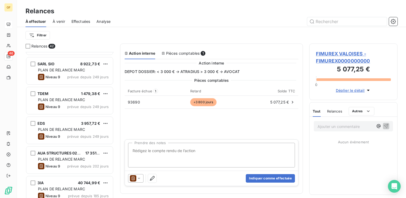
click at [75, 106] on span "prévue depuis 249 jours" at bounding box center [87, 107] width 41 height 4
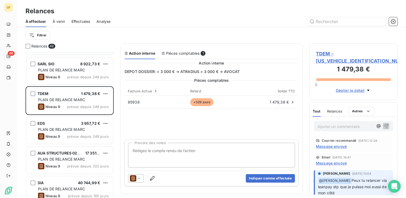
click at [326, 53] on span "TDEM - [US_VEHICLE_IDENTIFICATION_NUMBER]" at bounding box center [353, 57] width 75 height 14
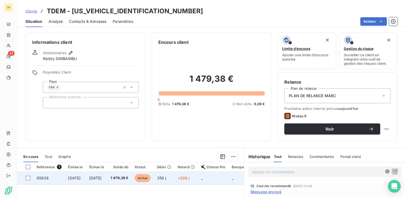
click at [102, 176] on span "[DATE]" at bounding box center [95, 178] width 12 height 5
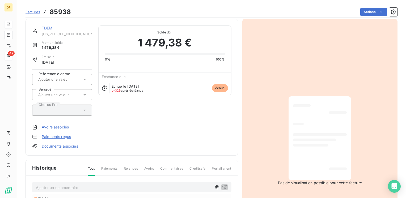
scroll to position [27, 0]
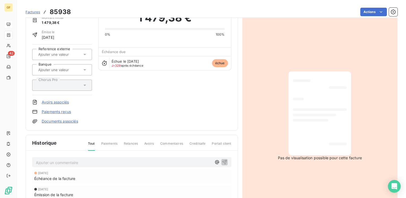
click at [73, 160] on p "Ajouter un commentaire ﻿" at bounding box center [124, 162] width 176 height 7
click at [222, 159] on icon "button" at bounding box center [224, 161] width 5 height 5
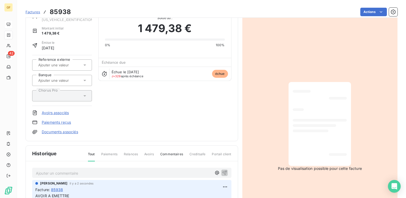
scroll to position [0, 0]
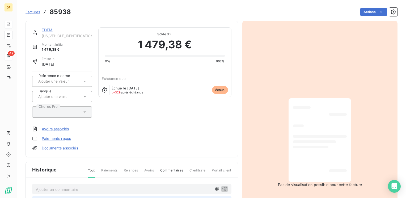
click at [52, 30] on link "TDEM" at bounding box center [47, 30] width 11 height 5
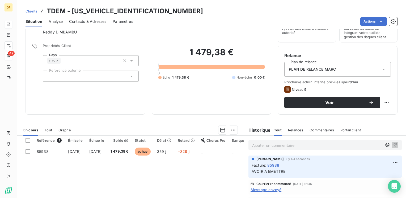
scroll to position [53, 0]
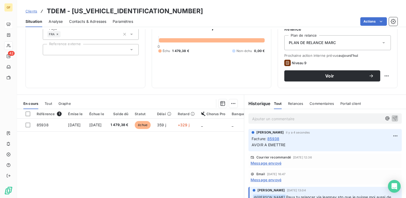
click at [267, 163] on span "Message envoyé" at bounding box center [265, 163] width 31 height 6
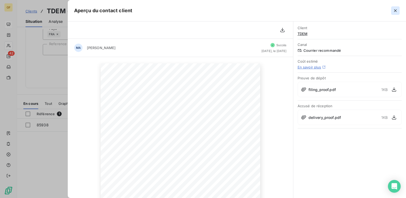
click at [395, 9] on icon "button" at bounding box center [394, 10] width 5 height 5
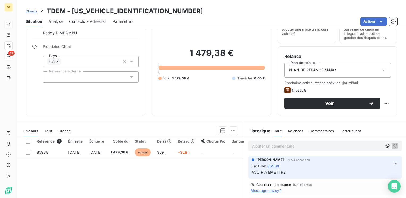
scroll to position [0, 0]
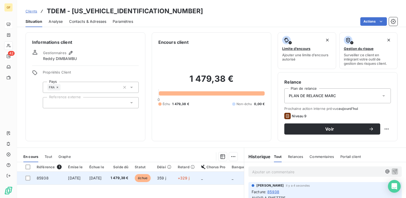
click at [128, 177] on span "1 479,38 €" at bounding box center [119, 177] width 18 height 5
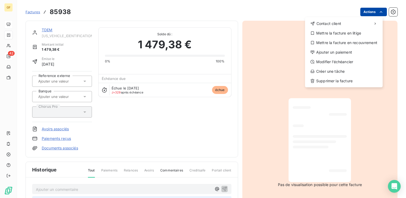
click at [369, 10] on html "GF 42 Factures 85938 Actions Contact client Mettre la facture en litige Mettre …" at bounding box center [203, 99] width 406 height 198
click at [345, 33] on div "Mettre la facture en litige" at bounding box center [343, 33] width 73 height 8
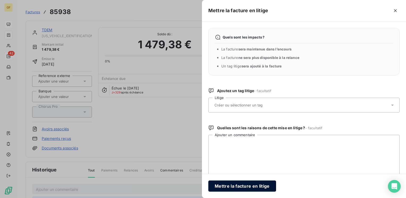
click at [230, 183] on button "Mettre la facture en litige" at bounding box center [242, 185] width 68 height 11
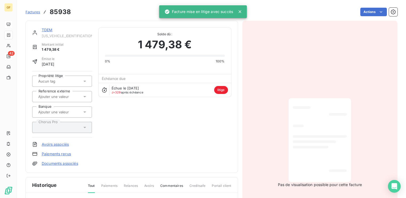
click at [46, 29] on link "TDEM" at bounding box center [47, 30] width 11 height 5
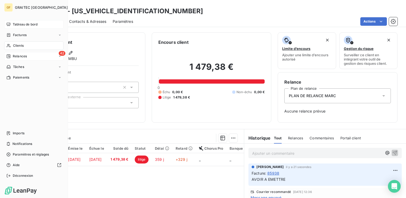
click at [14, 55] on span "Relances" at bounding box center [20, 56] width 14 height 5
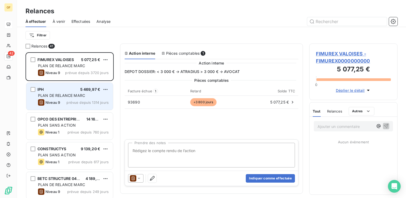
scroll to position [53, 0]
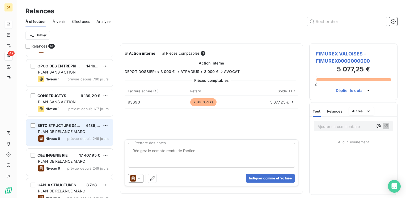
click at [55, 132] on span "PLAN DE RELANCE MARC" at bounding box center [61, 131] width 47 height 5
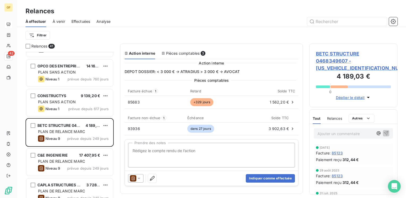
click at [320, 55] on span "BETC STRUCTURE 0468349607 - [US_VEHICLE_IDENTIFICATION_NUMBER]" at bounding box center [353, 60] width 75 height 21
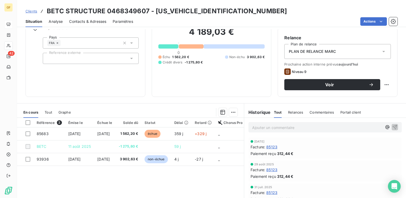
scroll to position [53, 0]
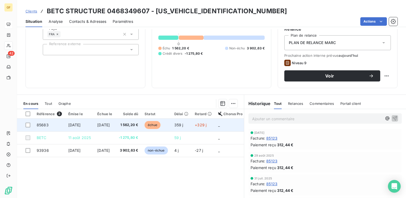
click at [108, 124] on span "[DATE]" at bounding box center [103, 125] width 12 height 5
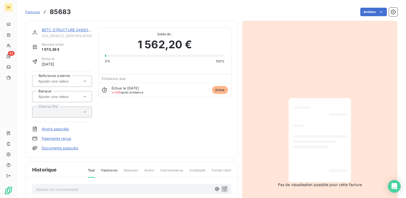
click at [71, 27] on div "BETC STRUCTURE 0468349607" at bounding box center [67, 29] width 50 height 5
click at [71, 28] on link "BETC STRUCTURE 0468349607" at bounding box center [71, 30] width 58 height 5
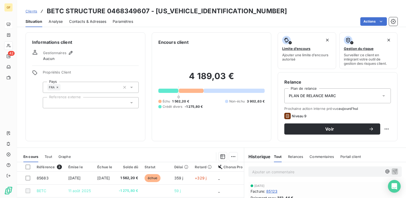
click at [118, 119] on div "Informations client Gestionnaires Aucun Propriétés Client Pays FRA Reference ex…" at bounding box center [85, 86] width 120 height 109
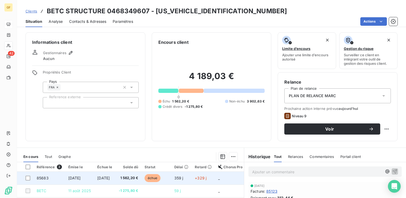
click at [109, 176] on span "[DATE]" at bounding box center [103, 178] width 12 height 5
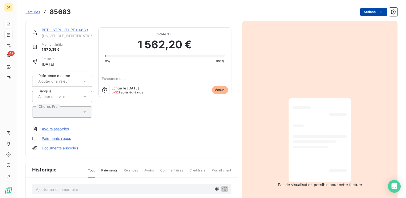
click at [373, 10] on html "GF 42 Factures 85683 Actions BETC STRUCTURE 0468349607 [US_VEHICLE_IDENTIFICATI…" at bounding box center [203, 99] width 406 height 198
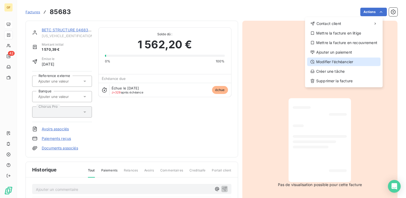
click at [347, 59] on div "Modifier l’échéancier" at bounding box center [343, 62] width 73 height 8
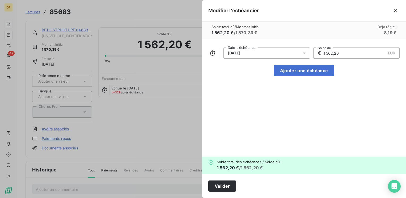
click at [305, 53] on icon at bounding box center [303, 52] width 5 height 5
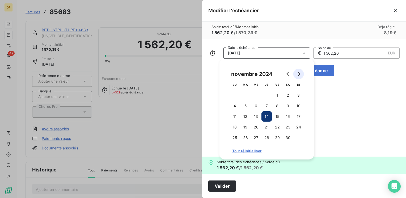
click at [300, 74] on button "Go to next month" at bounding box center [298, 74] width 11 height 11
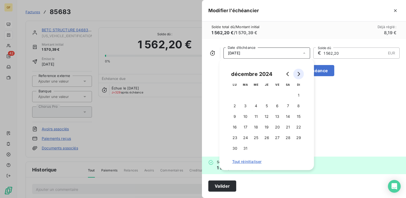
click at [300, 74] on button "Go to next month" at bounding box center [298, 74] width 11 height 11
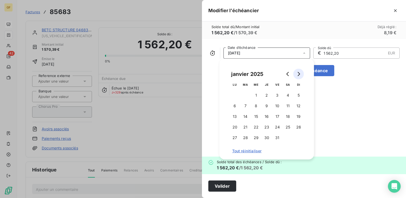
click at [300, 74] on button "Go to next month" at bounding box center [298, 74] width 11 height 11
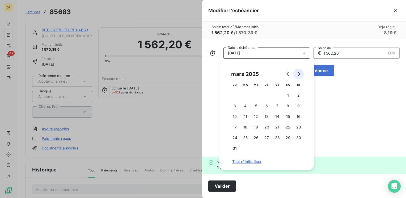
click at [300, 74] on button "Go to next month" at bounding box center [298, 74] width 11 height 11
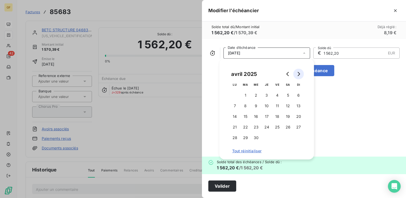
click at [300, 74] on button "Go to next month" at bounding box center [298, 74] width 11 height 11
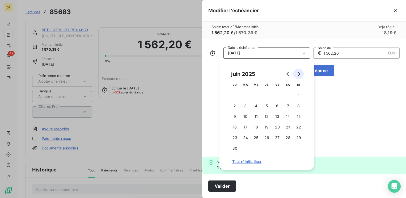
click at [300, 74] on button "Go to next month" at bounding box center [298, 74] width 11 height 11
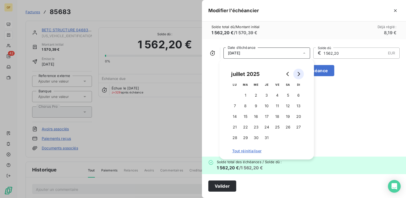
click at [300, 74] on button "Go to next month" at bounding box center [298, 74] width 11 height 11
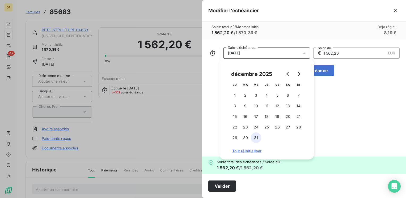
click at [256, 136] on button "31" at bounding box center [256, 137] width 11 height 11
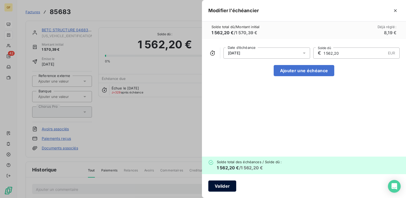
click at [218, 186] on button "Valider" at bounding box center [222, 185] width 28 height 11
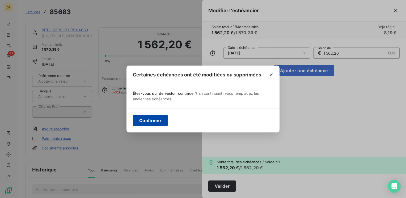
click at [151, 120] on button "Confirmer" at bounding box center [150, 120] width 35 height 11
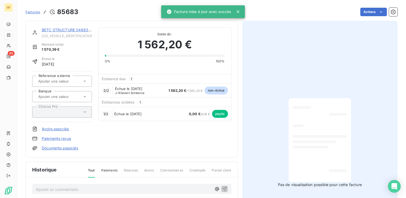
click at [47, 29] on link "BETC STRUCTURE 0468349607" at bounding box center [71, 30] width 58 height 5
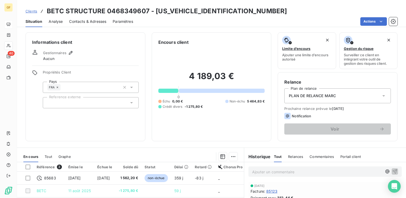
scroll to position [27, 0]
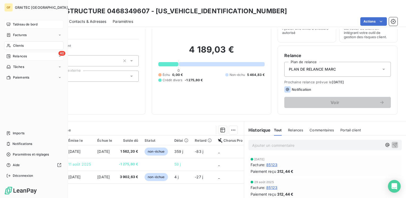
click at [20, 55] on span "Relances" at bounding box center [20, 56] width 14 height 5
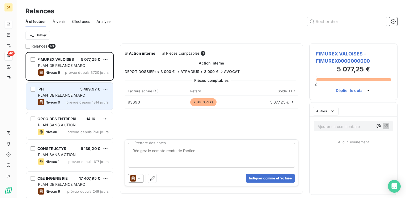
scroll to position [142, 84]
click at [83, 96] on span "PLAN DE RELANCE MARC" at bounding box center [61, 95] width 47 height 5
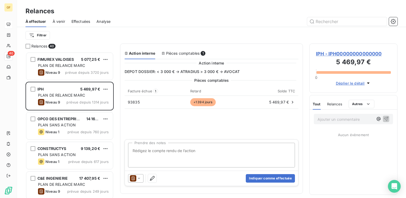
click at [345, 50] on span "IPH - IPH00000000000000" at bounding box center [353, 53] width 75 height 7
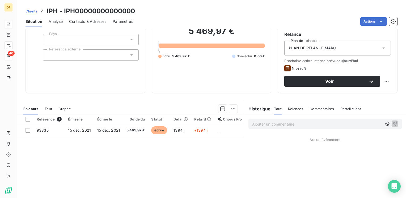
scroll to position [53, 0]
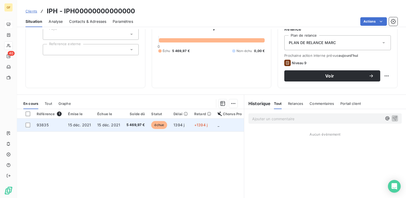
click at [107, 123] on span "15 déc. 2021" at bounding box center [108, 125] width 23 height 5
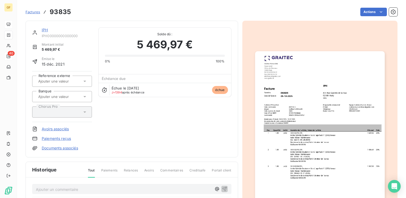
click at [304, 98] on img "button" at bounding box center [320, 142] width 130 height 183
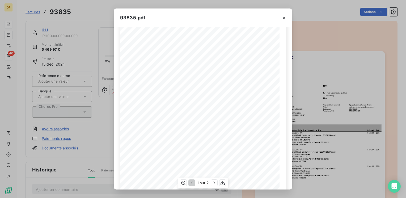
scroll to position [75, 0]
drag, startPoint x: 213, startPoint y: 182, endPoint x: 214, endPoint y: 179, distance: 3.1
click at [213, 182] on icon "button" at bounding box center [213, 182] width 5 height 5
click at [283, 16] on icon "button" at bounding box center [283, 17] width 5 height 5
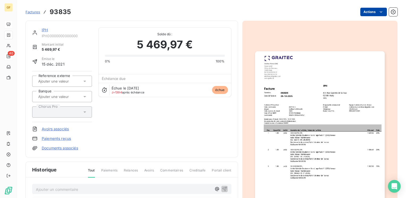
click at [371, 14] on html "GF 40 Factures 93835 Actions IPH IPH00000000000000 Montant initial 5 469,97 € É…" at bounding box center [203, 99] width 406 height 198
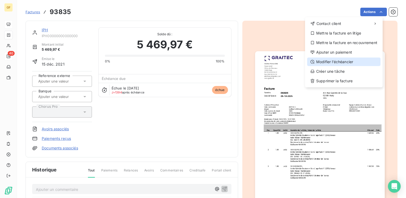
click at [330, 61] on div "Modifier l’échéancier" at bounding box center [343, 62] width 73 height 8
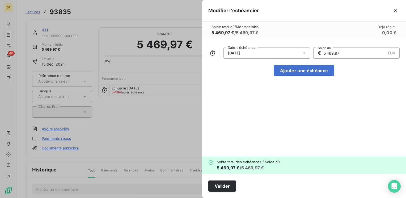
click at [304, 53] on icon at bounding box center [304, 53] width 3 height 1
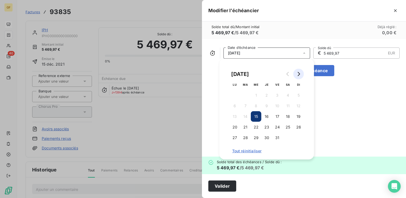
click at [298, 75] on icon "Go to next month" at bounding box center [298, 74] width 4 height 4
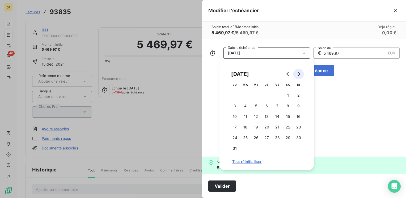
click at [298, 75] on icon "Go to next month" at bounding box center [298, 74] width 4 height 4
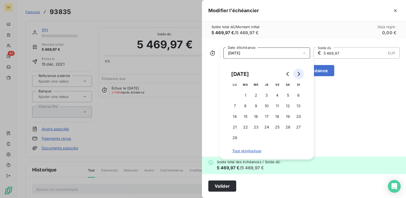
click at [298, 75] on icon "Go to next month" at bounding box center [298, 74] width 4 height 4
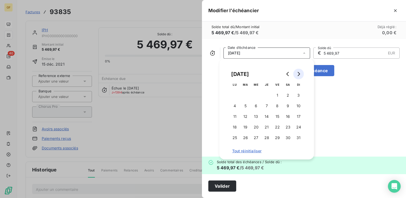
click at [298, 75] on icon "Go to next month" at bounding box center [298, 74] width 4 height 4
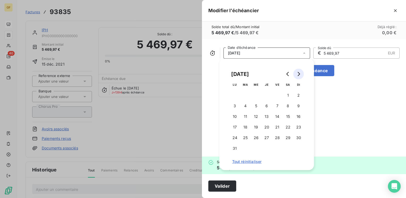
click at [298, 75] on icon "Go to next month" at bounding box center [298, 74] width 4 height 4
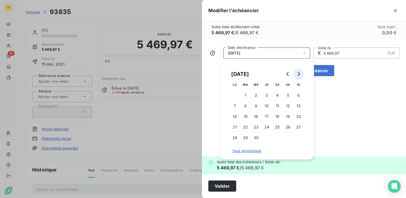
click at [298, 75] on icon "Go to next month" at bounding box center [298, 74] width 4 height 4
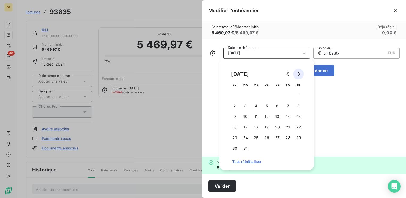
click at [298, 75] on icon "Go to next month" at bounding box center [298, 74] width 4 height 4
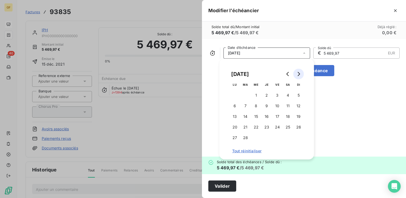
click at [298, 75] on icon "Go to next month" at bounding box center [298, 74] width 4 height 4
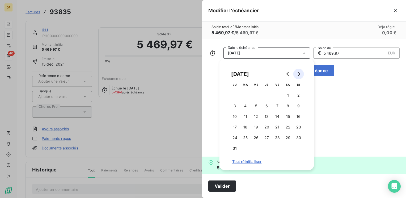
click at [298, 75] on icon "Go to next month" at bounding box center [298, 74] width 4 height 4
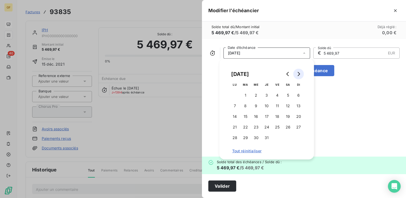
click at [298, 75] on icon "Go to next month" at bounding box center [298, 74] width 4 height 4
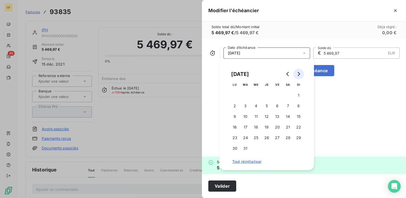
click at [298, 75] on icon "Go to next month" at bounding box center [298, 74] width 4 height 4
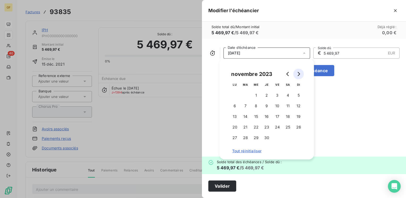
click at [298, 75] on icon "Go to next month" at bounding box center [298, 74] width 4 height 4
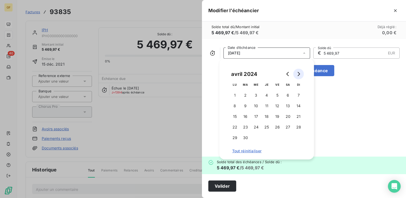
click at [298, 75] on icon "Go to next month" at bounding box center [298, 74] width 4 height 4
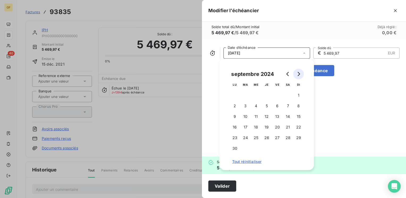
click at [298, 75] on icon "Go to next month" at bounding box center [298, 74] width 4 height 4
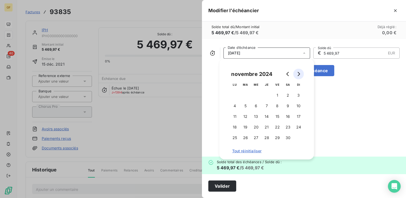
click at [298, 75] on icon "Go to next month" at bounding box center [298, 74] width 4 height 4
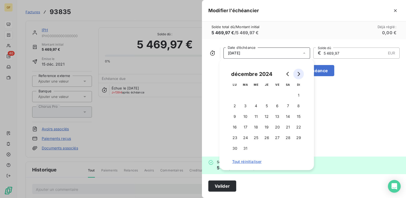
click at [298, 75] on icon "Go to next month" at bounding box center [298, 74] width 4 height 4
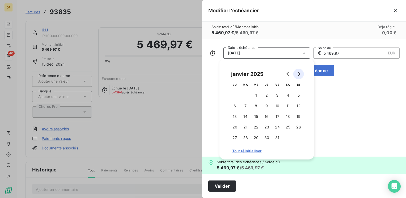
click at [298, 75] on icon "Go to next month" at bounding box center [298, 74] width 4 height 4
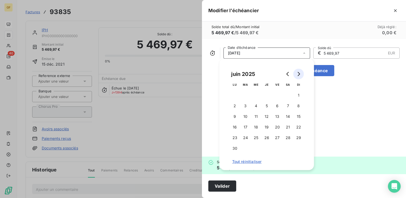
click at [298, 75] on icon "Go to next month" at bounding box center [298, 74] width 4 height 4
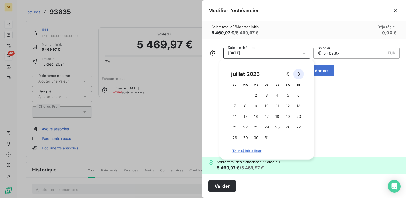
click at [298, 75] on icon "Go to next month" at bounding box center [298, 74] width 4 height 4
click at [298, 74] on icon "Go to next month" at bounding box center [298, 74] width 4 height 4
click at [257, 105] on button "5" at bounding box center [256, 106] width 11 height 11
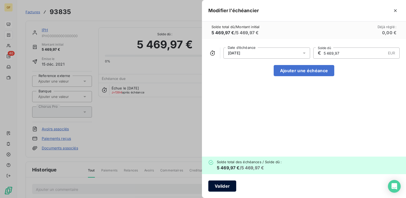
click at [216, 187] on button "Valider" at bounding box center [222, 185] width 28 height 11
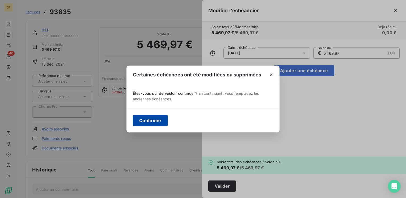
click at [144, 120] on button "Confirmer" at bounding box center [150, 120] width 35 height 11
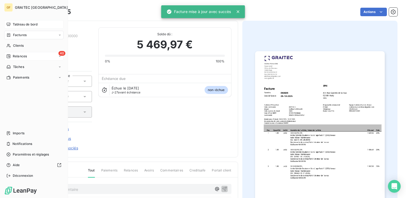
click at [20, 55] on span "Relances" at bounding box center [20, 56] width 14 height 5
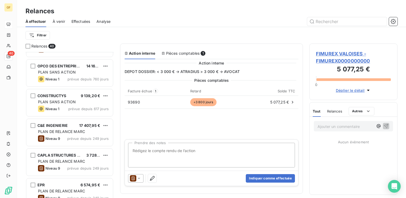
scroll to position [80, 0]
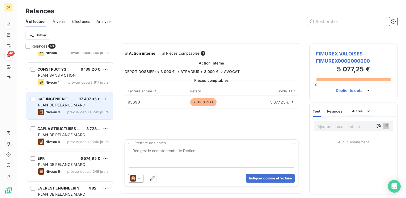
click at [77, 106] on span "PLAN DE RELANCE MARC" at bounding box center [61, 105] width 47 height 5
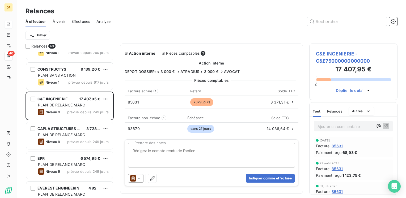
click at [327, 56] on span "C&E INGENIERIE - C&E75000000000000" at bounding box center [353, 57] width 75 height 14
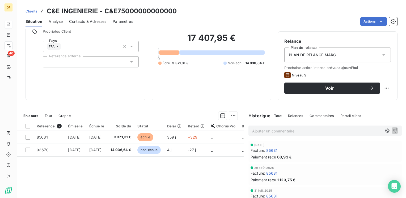
scroll to position [53, 0]
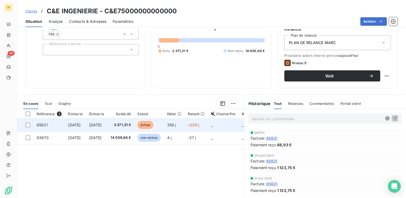
click at [107, 127] on td "[DATE]" at bounding box center [96, 125] width 21 height 13
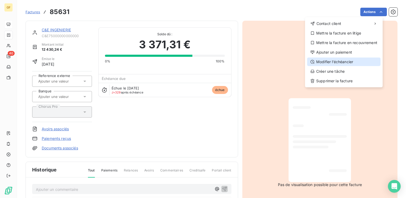
click at [337, 58] on div "Modifier l’échéancier" at bounding box center [343, 62] width 73 height 8
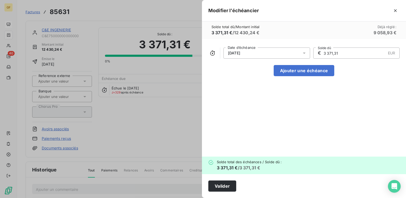
click at [304, 51] on icon at bounding box center [303, 52] width 5 height 5
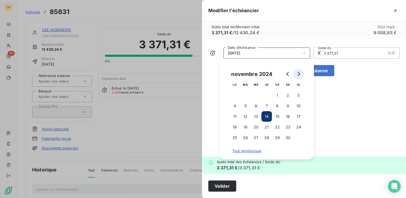
click at [299, 73] on icon "Go to next month" at bounding box center [298, 74] width 4 height 4
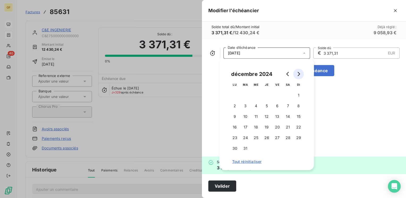
click at [299, 73] on icon "Go to next month" at bounding box center [298, 74] width 4 height 4
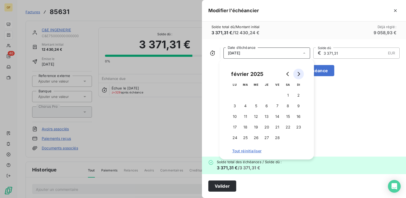
click at [299, 73] on icon "Go to next month" at bounding box center [298, 74] width 4 height 4
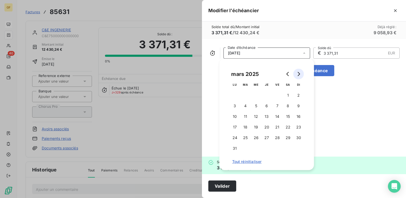
click at [299, 73] on icon "Go to next month" at bounding box center [298, 74] width 4 height 4
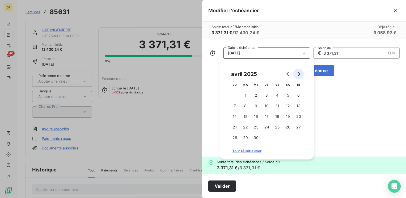
click at [299, 73] on icon "Go to next month" at bounding box center [298, 74] width 4 height 4
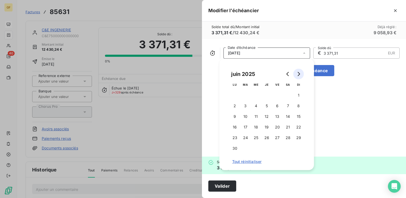
click at [299, 73] on icon "Go to next month" at bounding box center [298, 74] width 4 height 4
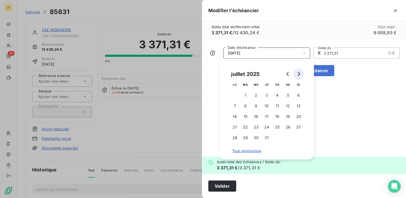
click at [299, 73] on icon "Go to next month" at bounding box center [298, 74] width 4 height 4
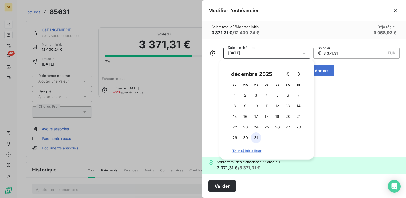
click at [255, 137] on button "31" at bounding box center [256, 137] width 11 height 11
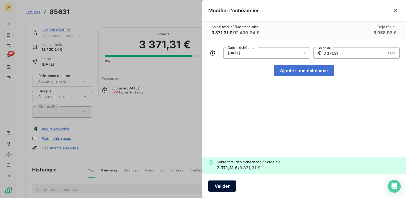
click at [225, 184] on button "Valider" at bounding box center [222, 185] width 28 height 11
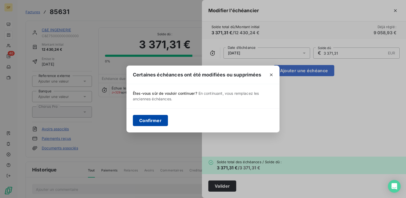
click at [148, 123] on button "Confirmer" at bounding box center [150, 120] width 35 height 11
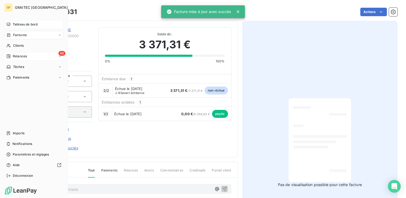
click at [16, 55] on span "Relances" at bounding box center [20, 56] width 14 height 5
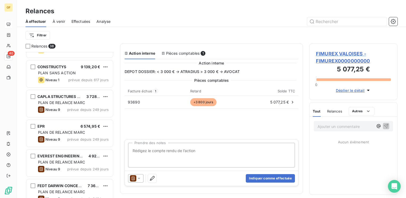
scroll to position [53, 0]
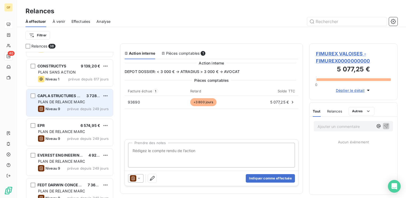
click at [71, 98] on div "CAPLA STRUCTURES 04 75 51 19 57 3 728,58 € PLAN DE RELANCE [PERSON_NAME] 9 prév…" at bounding box center [69, 102] width 87 height 27
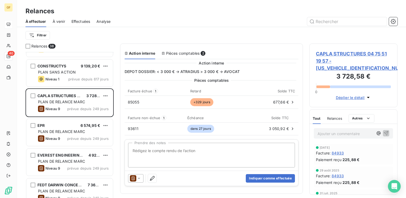
click at [321, 56] on span "CAPLA STRUCTURES 04 75 51 19 57 - [US_VEHICLE_IDENTIFICATION_NUMBER]" at bounding box center [353, 60] width 75 height 21
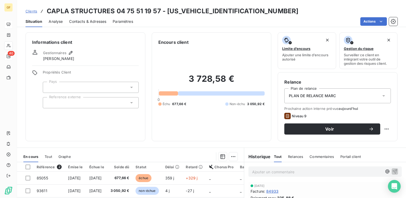
scroll to position [27, 0]
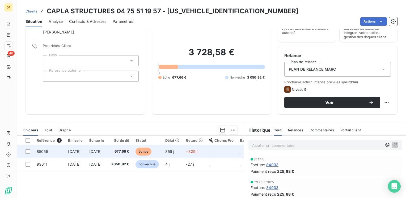
click at [102, 150] on span "[DATE]" at bounding box center [95, 151] width 12 height 5
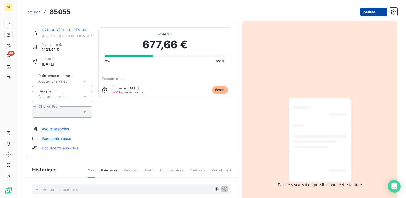
click at [373, 10] on html "GF 40 Factures 85055 Actions CAPLA STRUCTURES 04 75 51 19 57 [US_VEHICLE_IDENTI…" at bounding box center [203, 99] width 406 height 198
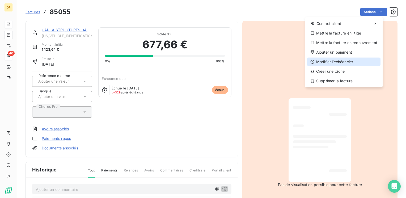
click at [337, 62] on div "Modifier l’échéancier" at bounding box center [343, 62] width 73 height 8
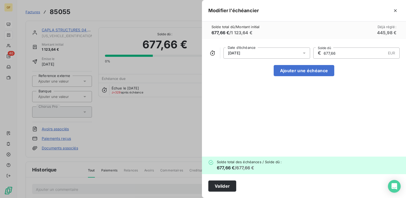
click at [304, 52] on icon at bounding box center [303, 52] width 5 height 5
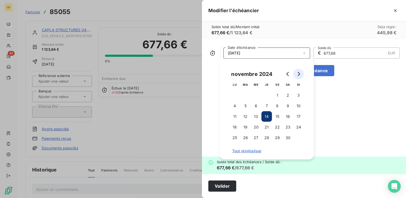
click at [300, 72] on icon "Go to next month" at bounding box center [298, 74] width 4 height 4
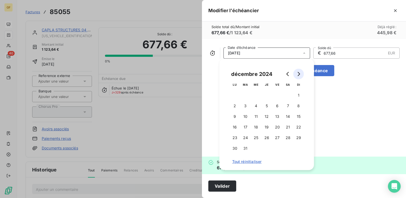
click at [300, 72] on icon "Go to next month" at bounding box center [298, 74] width 4 height 4
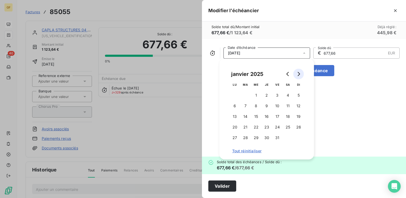
click at [300, 72] on icon "Go to next month" at bounding box center [298, 74] width 4 height 4
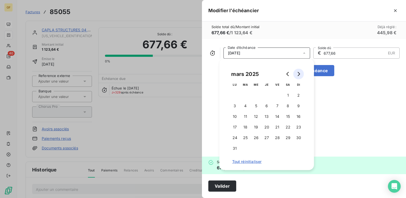
click at [300, 72] on icon "Go to next month" at bounding box center [298, 74] width 4 height 4
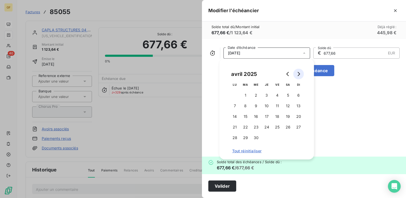
click at [300, 72] on icon "Go to next month" at bounding box center [298, 74] width 4 height 4
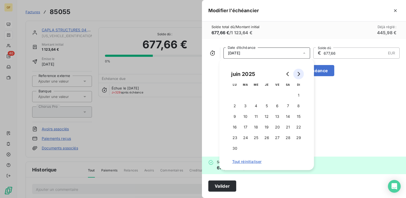
click at [300, 72] on icon "Go to next month" at bounding box center [298, 74] width 4 height 4
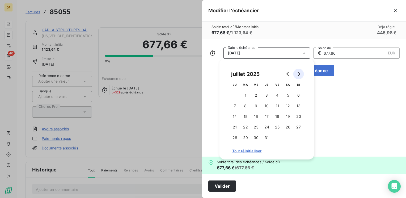
click at [300, 72] on icon "Go to next month" at bounding box center [298, 74] width 4 height 4
click at [300, 71] on button "Go to next month" at bounding box center [298, 74] width 11 height 11
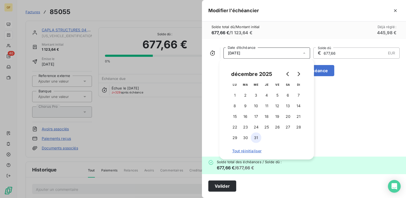
click at [253, 137] on button "31" at bounding box center [256, 137] width 11 height 11
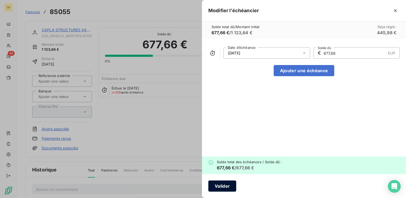
click at [219, 188] on button "Valider" at bounding box center [222, 185] width 28 height 11
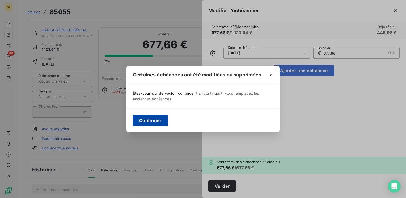
click at [156, 119] on button "Confirmer" at bounding box center [150, 120] width 35 height 11
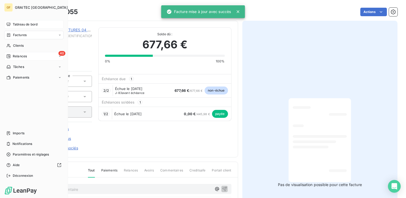
click at [23, 55] on span "Relances" at bounding box center [20, 56] width 14 height 5
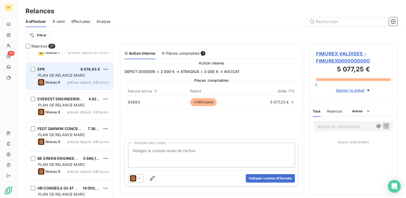
scroll to position [53, 0]
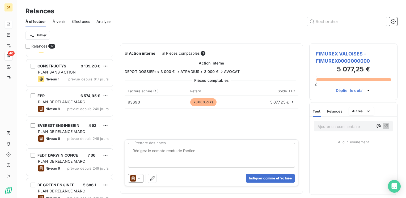
click at [74, 101] on span "PLAN DE RELANCE MARC" at bounding box center [61, 102] width 47 height 5
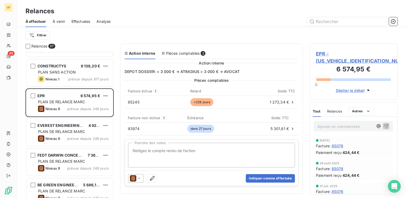
click at [331, 52] on span "EPR - [US_VEHICLE_IDENTIFICATION_NUMBER]" at bounding box center [353, 57] width 75 height 14
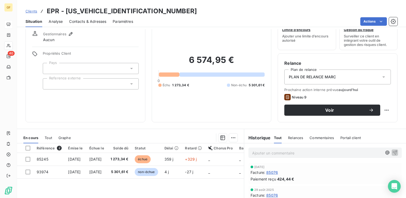
scroll to position [27, 0]
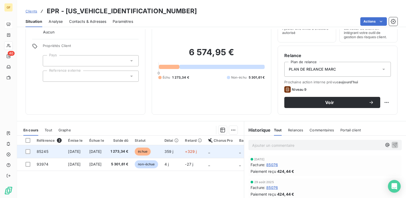
click at [107, 150] on td "[DATE]" at bounding box center [96, 151] width 21 height 13
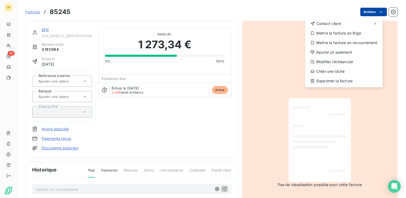
click at [365, 13] on html "GF 40 Factures 85245 Actions Contact client Mettre la facture en litige Mettre …" at bounding box center [203, 99] width 406 height 198
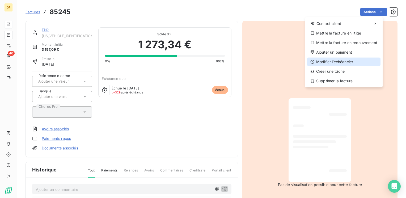
click at [337, 61] on div "Modifier l’échéancier" at bounding box center [343, 62] width 73 height 8
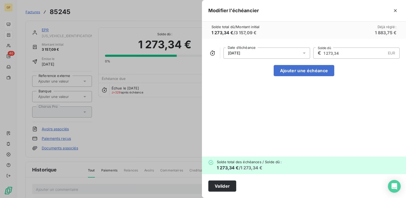
click at [307, 50] on div at bounding box center [305, 53] width 8 height 11
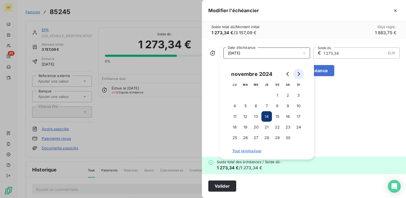
click at [300, 74] on icon "Go to next month" at bounding box center [298, 74] width 4 height 4
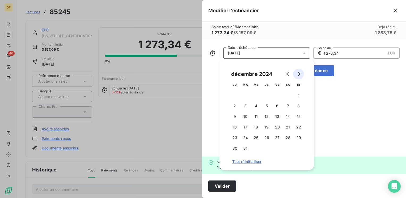
click at [300, 74] on icon "Go to next month" at bounding box center [298, 74] width 4 height 4
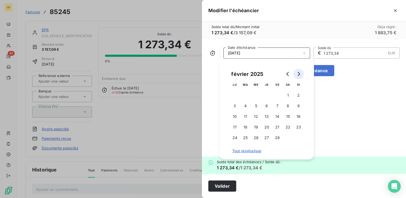
click at [300, 74] on icon "Go to next month" at bounding box center [298, 74] width 4 height 4
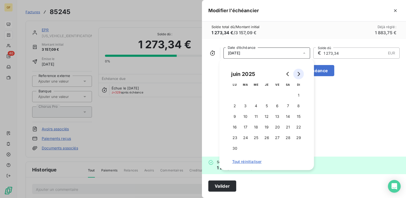
click at [300, 74] on icon "Go to next month" at bounding box center [298, 74] width 4 height 4
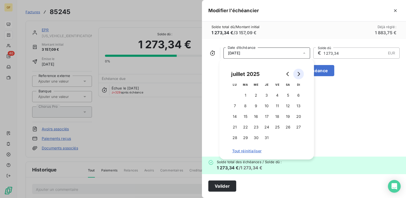
click at [300, 74] on icon "Go to next month" at bounding box center [298, 74] width 4 height 4
click at [297, 76] on button "Go to next month" at bounding box center [298, 74] width 11 height 11
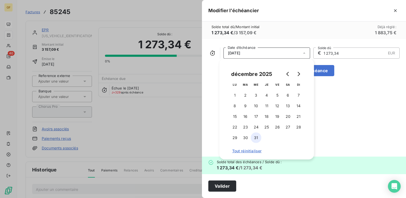
click at [255, 136] on button "31" at bounding box center [256, 137] width 11 height 11
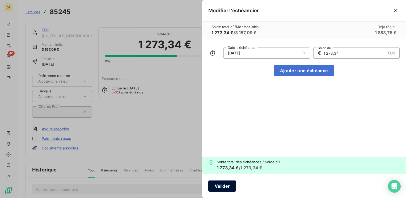
click at [213, 184] on button "Valider" at bounding box center [222, 185] width 28 height 11
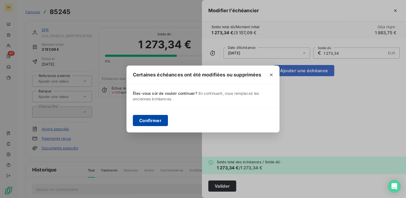
click at [146, 122] on button "Confirmer" at bounding box center [150, 120] width 35 height 11
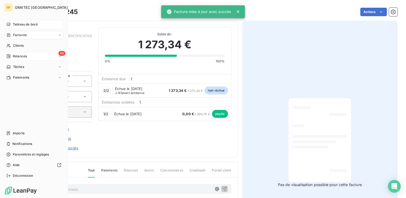
click at [20, 53] on div "40 Relances" at bounding box center [33, 56] width 59 height 8
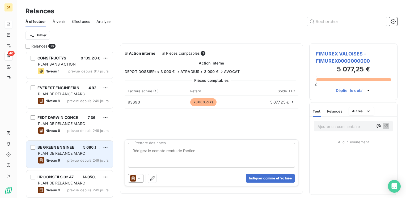
scroll to position [53, 0]
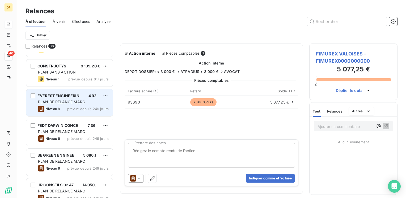
click at [84, 105] on div "EVEREST ENGINEERING [PHONE_NUMBER] 4 924,36 € PLAN DE RELANCE [PERSON_NAME] 9 p…" at bounding box center [69, 102] width 87 height 27
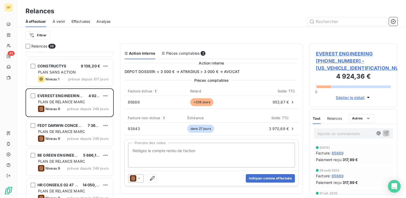
click at [335, 49] on div "EVEREST ENGINEERING [PHONE_NUMBER] - [US_VEHICLE_IDENTIFICATION_NUMBER] 4 924,3…" at bounding box center [353, 76] width 88 height 64
click at [334, 51] on span "EVEREST ENGINEERING [PHONE_NUMBER] - [US_VEHICLE_IDENTIFICATION_NUMBER]" at bounding box center [353, 60] width 75 height 21
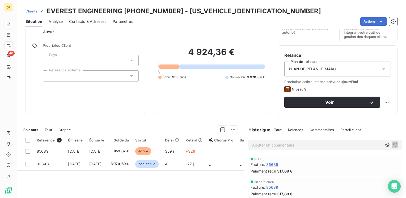
scroll to position [53, 0]
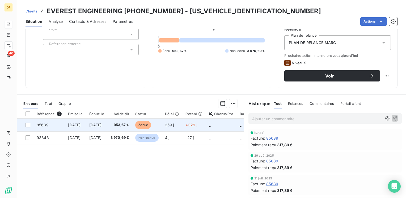
click at [102, 123] on span "[DATE]" at bounding box center [95, 125] width 12 height 5
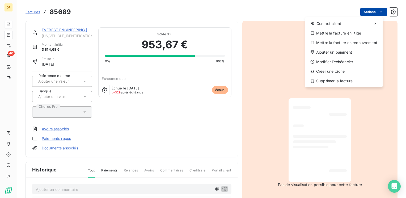
click at [381, 9] on html "GF 40 Factures 85689 Actions Contact client Mettre la facture en litige Mettre …" at bounding box center [203, 99] width 406 height 198
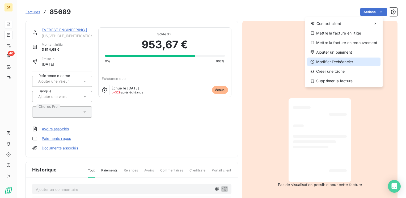
click at [332, 62] on div "Modifier l’échéancier" at bounding box center [343, 62] width 73 height 8
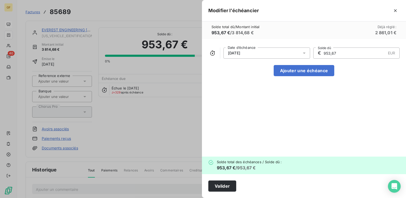
click at [304, 52] on icon at bounding box center [303, 52] width 5 height 5
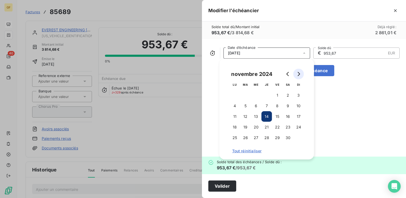
click at [296, 75] on icon "Go to next month" at bounding box center [298, 74] width 4 height 4
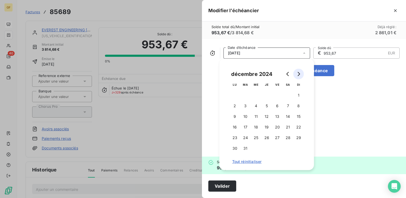
click at [296, 75] on icon "Go to next month" at bounding box center [298, 74] width 4 height 4
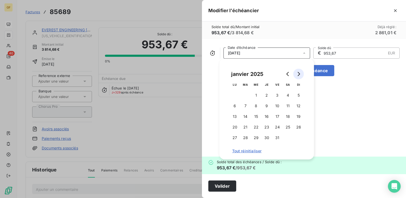
click at [296, 75] on icon "Go to next month" at bounding box center [298, 74] width 4 height 4
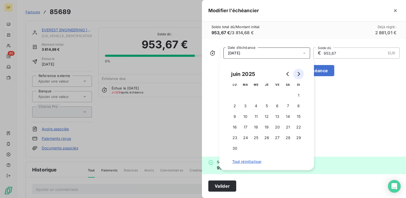
click at [296, 75] on icon "Go to next month" at bounding box center [298, 74] width 4 height 4
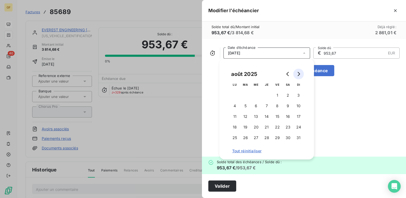
click at [296, 75] on icon "Go to next month" at bounding box center [298, 74] width 4 height 4
click at [256, 137] on button "31" at bounding box center [256, 137] width 11 height 11
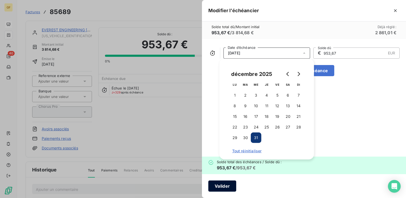
click at [226, 182] on button "Valider" at bounding box center [222, 185] width 28 height 11
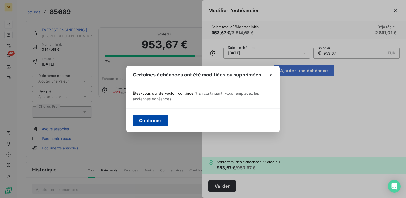
click at [161, 119] on button "Confirmer" at bounding box center [150, 120] width 35 height 11
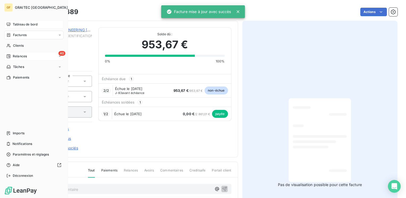
click at [15, 55] on span "Relances" at bounding box center [20, 56] width 14 height 5
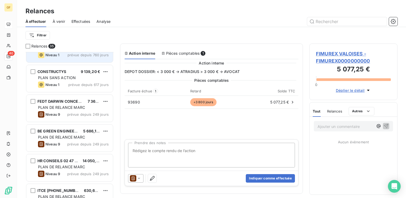
scroll to position [53, 0]
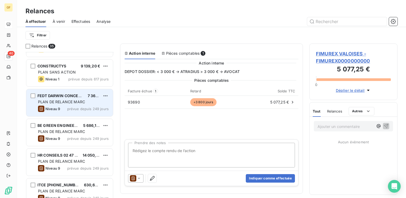
click at [90, 104] on div "PLAN DE RELANCE MARC" at bounding box center [73, 101] width 71 height 5
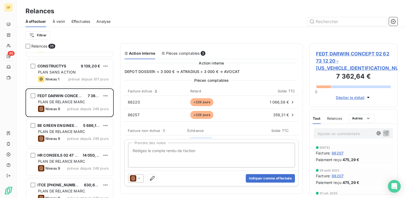
click at [333, 53] on span "FEDT DARWIN CONCEPT 02 62 73 12 20 - [US_VEHICLE_IDENTIFICATION_NUMBER]" at bounding box center [353, 60] width 75 height 21
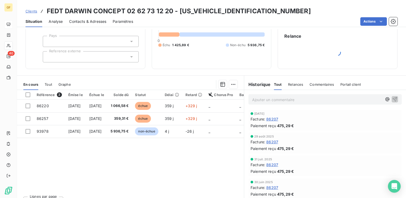
scroll to position [53, 0]
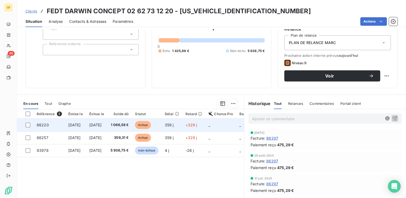
click at [102, 123] on span "[DATE]" at bounding box center [95, 125] width 12 height 5
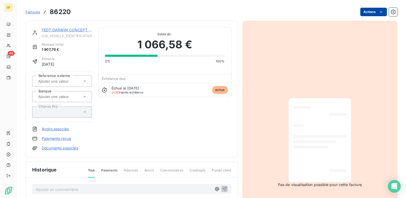
click at [368, 10] on html "GF 40 Factures 86220 Actions FEDT DARWIN CONCEPT 02 62 73 12 20 [US_VEHICLE_IDE…" at bounding box center [203, 99] width 406 height 198
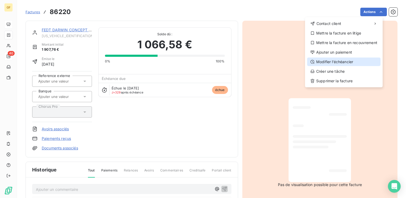
click at [337, 60] on div "Modifier l’échéancier" at bounding box center [343, 62] width 73 height 8
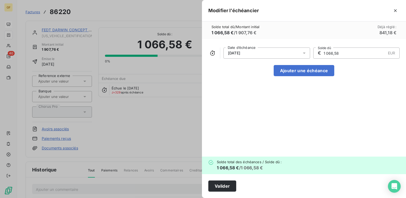
click at [304, 53] on icon at bounding box center [304, 53] width 3 height 1
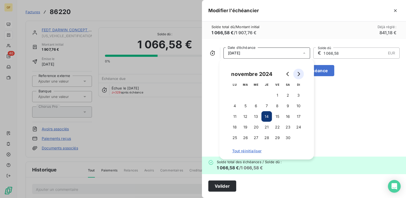
click at [300, 74] on button "Go to next month" at bounding box center [298, 74] width 11 height 11
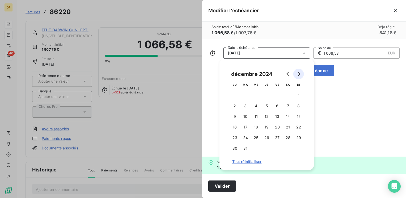
click at [300, 74] on button "Go to next month" at bounding box center [298, 74] width 11 height 11
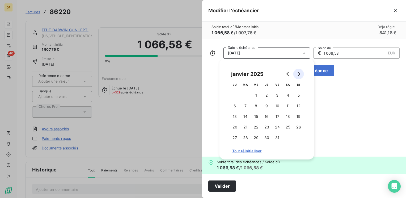
click at [300, 74] on button "Go to next month" at bounding box center [298, 74] width 11 height 11
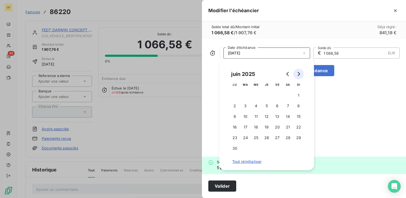
click at [300, 74] on button "Go to next month" at bounding box center [298, 74] width 11 height 11
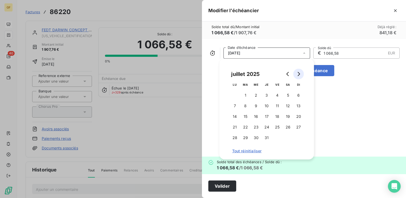
click at [300, 74] on button "Go to next month" at bounding box center [298, 74] width 11 height 11
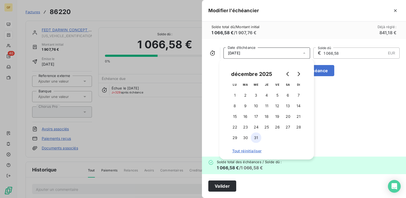
click at [257, 134] on button "31" at bounding box center [256, 137] width 11 height 11
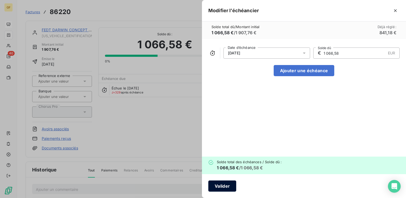
click at [221, 182] on button "Valider" at bounding box center [222, 185] width 28 height 11
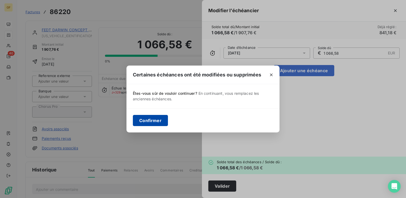
drag, startPoint x: 140, startPoint y: 123, endPoint x: 138, endPoint y: 115, distance: 7.3
click at [140, 122] on button "Confirmer" at bounding box center [150, 120] width 35 height 11
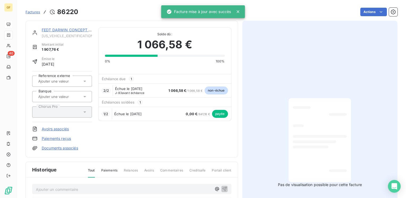
click at [63, 30] on link "FEDT DARWIN CONCEPT 02 62 73 12 20" at bounding box center [79, 30] width 74 height 5
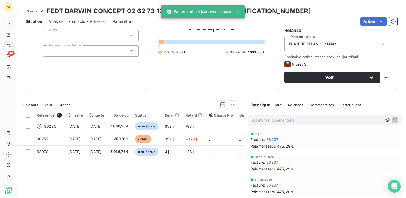
scroll to position [53, 0]
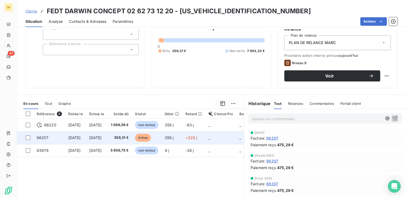
click at [102, 135] on span "[DATE]" at bounding box center [95, 137] width 12 height 5
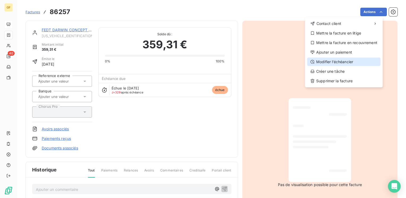
click at [332, 60] on div "Modifier l’échéancier" at bounding box center [343, 62] width 73 height 8
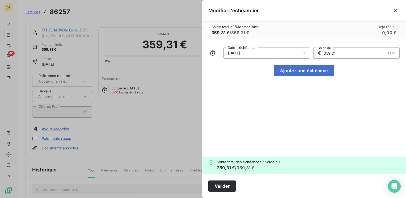
click at [305, 51] on icon at bounding box center [303, 52] width 5 height 5
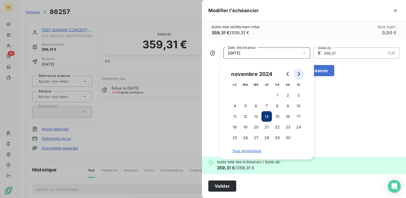
click at [300, 74] on button "Go to next month" at bounding box center [298, 74] width 11 height 11
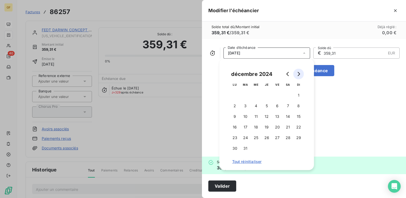
click at [300, 74] on button "Go to next month" at bounding box center [298, 74] width 11 height 11
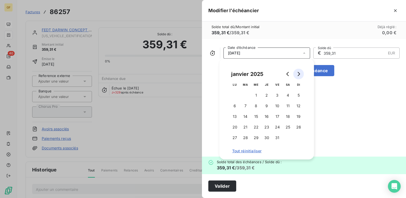
click at [300, 74] on button "Go to next month" at bounding box center [298, 74] width 11 height 11
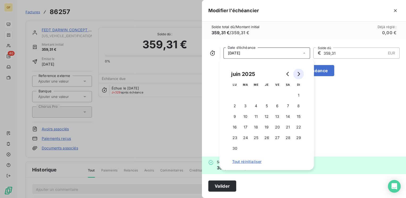
click at [300, 74] on button "Go to next month" at bounding box center [298, 74] width 11 height 11
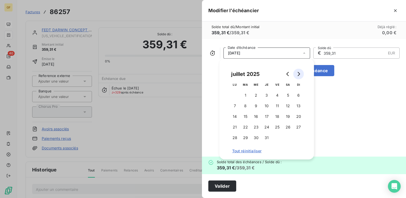
click at [300, 74] on button "Go to next month" at bounding box center [298, 74] width 11 height 11
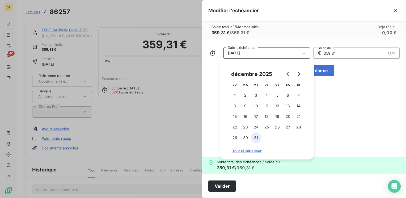
click at [256, 134] on button "31" at bounding box center [256, 137] width 11 height 11
click at [226, 182] on button "Valider" at bounding box center [222, 185] width 28 height 11
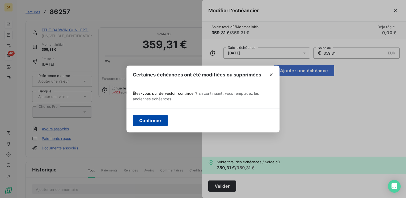
click at [159, 115] on button "Confirmer" at bounding box center [150, 120] width 35 height 11
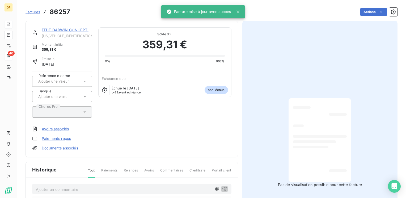
click at [59, 30] on link "FEDT DARWIN CONCEPT 02 62 73 12 20" at bounding box center [79, 30] width 74 height 5
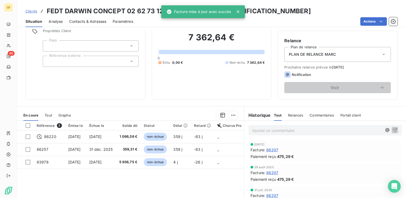
scroll to position [53, 0]
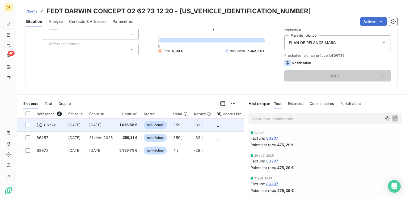
click at [102, 123] on span "[DATE]" at bounding box center [95, 125] width 12 height 5
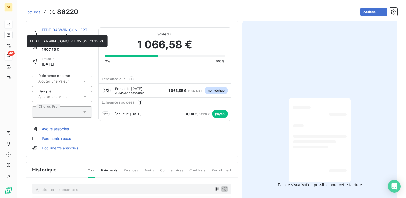
click at [75, 29] on link "FEDT DARWIN CONCEPT 02 62 73 12 20" at bounding box center [79, 30] width 74 height 5
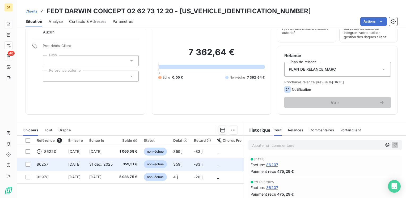
scroll to position [53, 0]
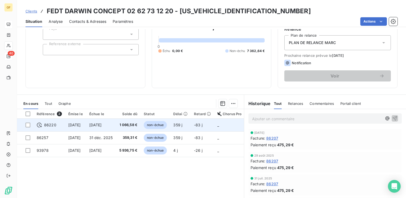
click at [102, 125] on span "[DATE]" at bounding box center [95, 125] width 12 height 5
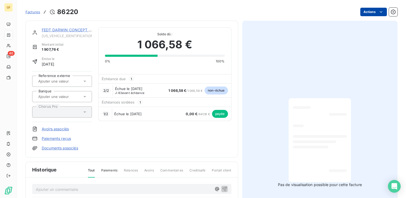
click at [370, 14] on html "GF 40 Factures 86220 Actions FEDT DARWIN CONCEPT 02 62 73 12 20 [US_VEHICLE_IDE…" at bounding box center [203, 99] width 406 height 198
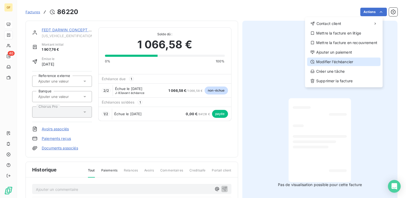
click at [337, 60] on div "Modifier l’échéancier" at bounding box center [343, 62] width 73 height 8
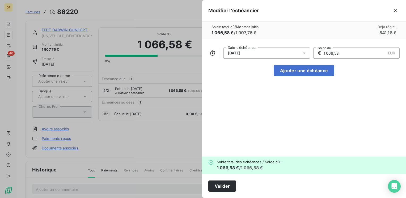
click at [303, 50] on icon at bounding box center [303, 52] width 5 height 5
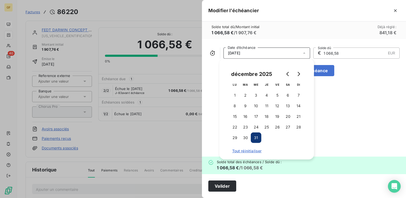
click at [254, 135] on button "31" at bounding box center [256, 137] width 11 height 11
click at [257, 136] on button "31" at bounding box center [256, 137] width 11 height 11
click at [217, 181] on button "Valider" at bounding box center [222, 185] width 28 height 11
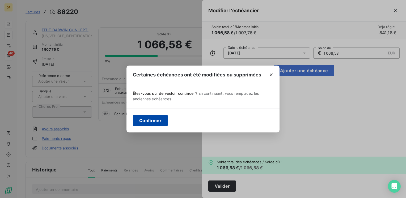
click at [160, 116] on button "Confirmer" at bounding box center [150, 120] width 35 height 11
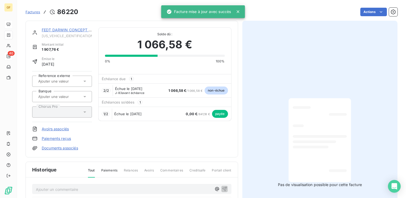
click at [59, 29] on link "FEDT DARWIN CONCEPT 02 62 73 12 20" at bounding box center [79, 30] width 74 height 5
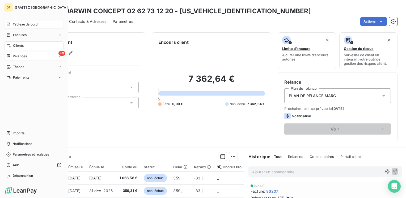
click at [17, 55] on span "Relances" at bounding box center [20, 56] width 14 height 5
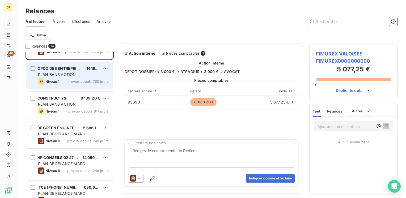
scroll to position [27, 0]
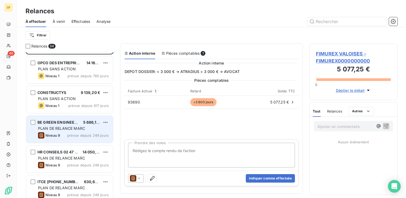
click at [68, 127] on span "PLAN DE RELANCE MARC" at bounding box center [61, 128] width 47 height 5
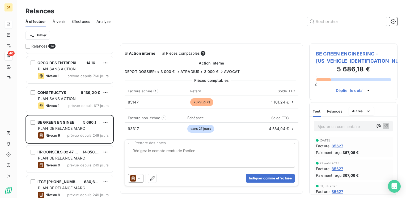
click at [328, 49] on div "BE GREEN ENGINEERING - [US_VEHICLE_IDENTIFICATION_NUMBER] 5 686,18 € 0 Déplier …" at bounding box center [353, 72] width 88 height 57
click at [327, 51] on span "BE GREEN ENGINEERING - [US_VEHICLE_IDENTIFICATION_NUMBER]" at bounding box center [353, 57] width 75 height 14
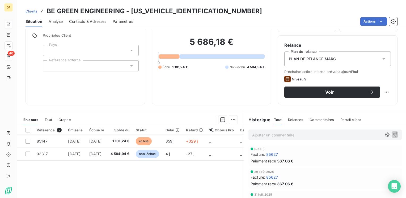
scroll to position [53, 0]
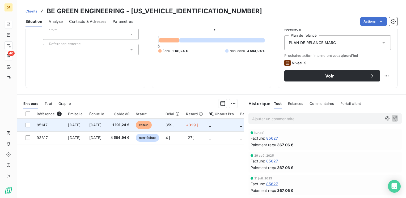
click at [107, 122] on td "[DATE]" at bounding box center [96, 125] width 21 height 13
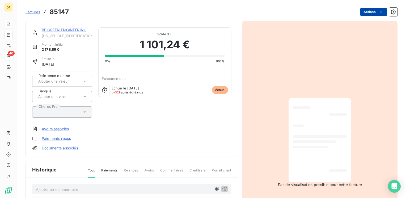
click at [368, 15] on html "GF 40 Factures 85147 Actions BE GREEN ENGINEERING [US_VEHICLE_IDENTIFICATION_NU…" at bounding box center [203, 99] width 406 height 198
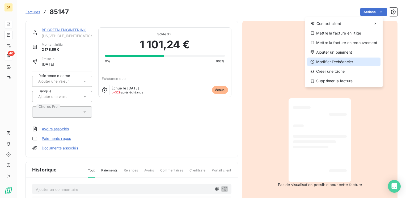
click at [337, 61] on div "Modifier l’échéancier" at bounding box center [343, 62] width 73 height 8
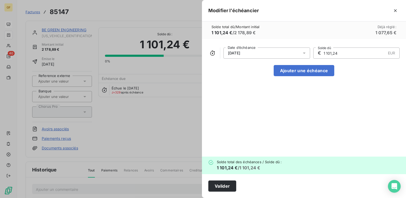
click at [306, 53] on icon at bounding box center [303, 52] width 5 height 5
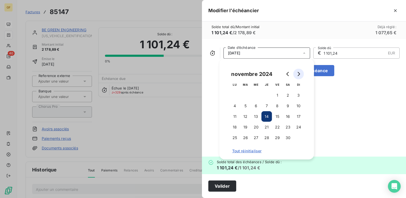
click at [298, 72] on icon "Go to next month" at bounding box center [298, 74] width 4 height 4
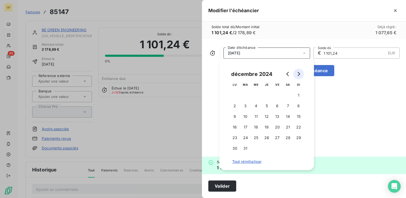
click at [298, 72] on icon "Go to next month" at bounding box center [298, 74] width 4 height 4
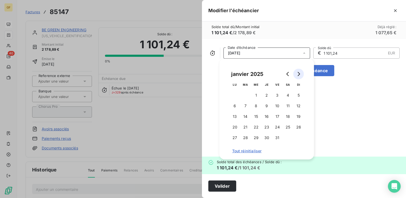
click at [298, 72] on icon "Go to next month" at bounding box center [298, 74] width 4 height 4
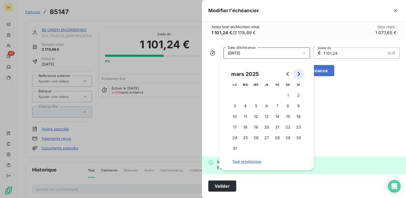
click at [298, 72] on icon "Go to next month" at bounding box center [298, 74] width 4 height 4
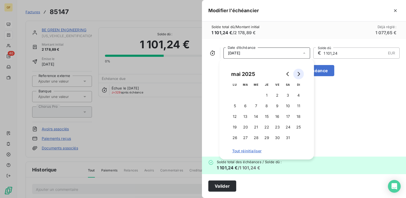
click at [298, 72] on icon "Go to next month" at bounding box center [298, 74] width 4 height 4
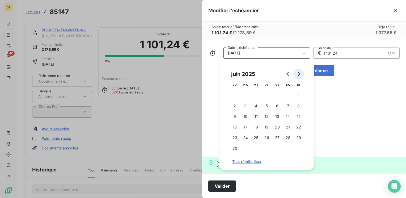
click at [298, 72] on icon "Go to next month" at bounding box center [298, 74] width 4 height 4
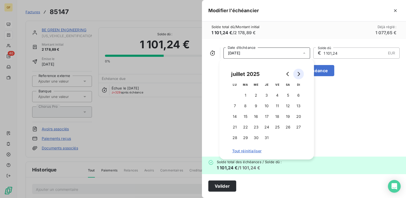
click at [298, 72] on icon "Go to next month" at bounding box center [298, 74] width 4 height 4
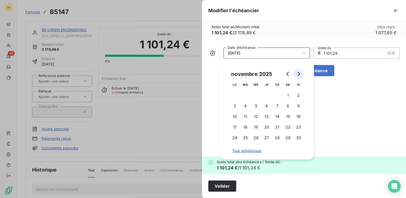
click at [298, 72] on icon "Go to next month" at bounding box center [298, 74] width 4 height 4
click at [285, 74] on button "Go to previous month" at bounding box center [287, 74] width 11 height 11
click at [258, 139] on button "31" at bounding box center [256, 137] width 11 height 11
click at [225, 184] on button "Valider" at bounding box center [222, 185] width 28 height 11
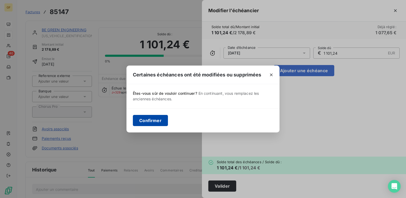
click at [152, 122] on button "Confirmer" at bounding box center [150, 120] width 35 height 11
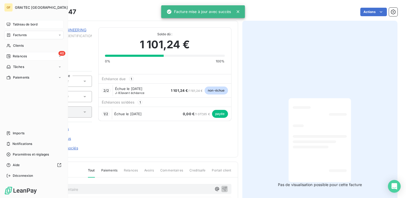
click at [17, 55] on span "Relances" at bounding box center [20, 56] width 14 height 5
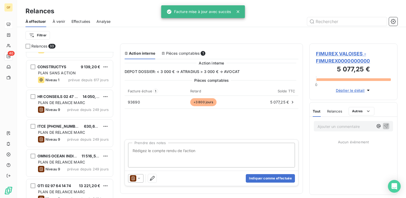
scroll to position [53, 0]
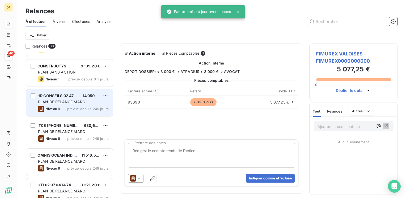
click at [66, 101] on span "PLAN DE RELANCE MARC" at bounding box center [61, 102] width 47 height 5
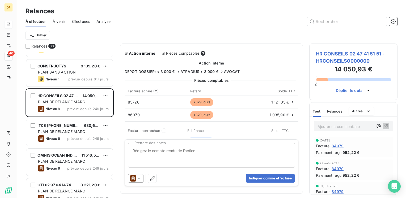
click at [332, 51] on span "HR CONSEILS 02 47 41 51 51 - HRCONSEILS0000000" at bounding box center [353, 57] width 75 height 14
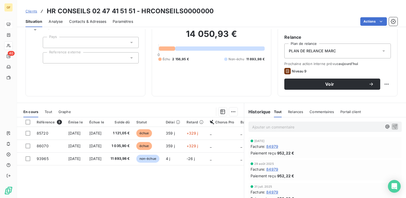
scroll to position [80, 0]
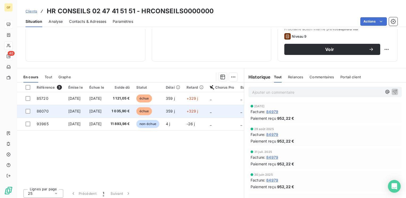
click at [107, 108] on td "[DATE]" at bounding box center [96, 111] width 21 height 13
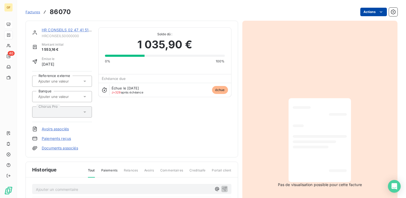
click at [367, 12] on html "GF 40 Factures 86070 Actions HR CONSEILS 02 47 41 51 51 HRCONSEILS0000000 Monta…" at bounding box center [203, 99] width 406 height 198
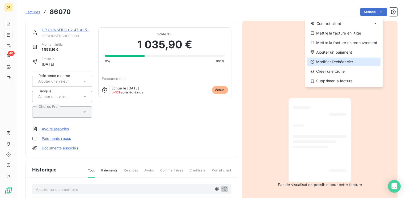
click at [332, 61] on div "Modifier l’échéancier" at bounding box center [343, 62] width 73 height 8
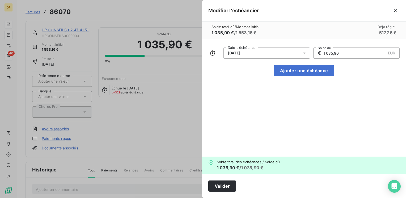
click at [304, 53] on icon at bounding box center [304, 53] width 3 height 1
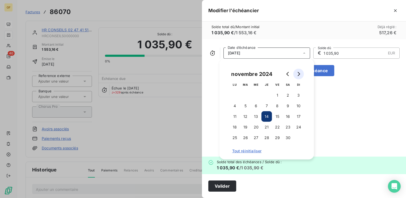
click at [297, 72] on icon "Go to next month" at bounding box center [298, 74] width 4 height 4
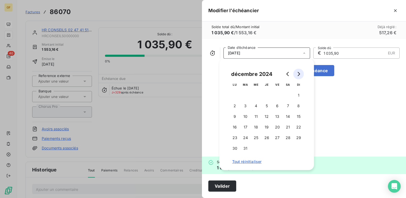
click at [297, 72] on icon "Go to next month" at bounding box center [298, 74] width 4 height 4
click at [297, 72] on icon "Go to next month" at bounding box center [298, 74] width 2 height 4
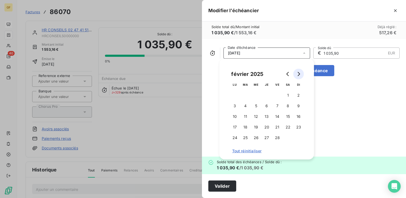
click at [297, 72] on icon "Go to next month" at bounding box center [298, 74] width 2 height 4
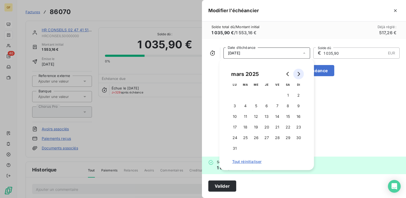
click at [297, 72] on icon "Go to next month" at bounding box center [298, 74] width 2 height 4
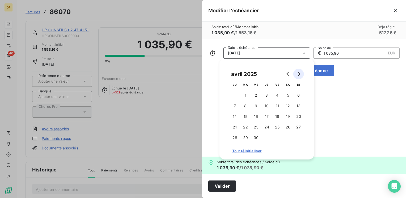
click at [297, 72] on icon "Go to next month" at bounding box center [298, 74] width 2 height 4
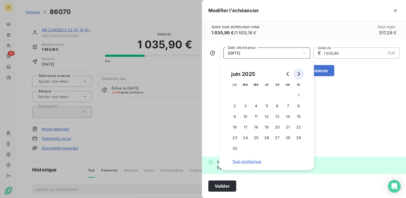
click at [297, 72] on icon "Go to next month" at bounding box center [298, 74] width 2 height 4
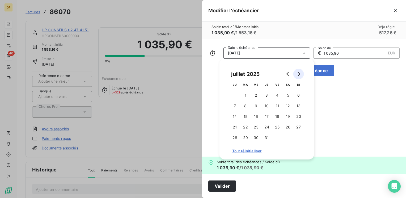
click at [297, 72] on icon "Go to next month" at bounding box center [298, 74] width 2 height 4
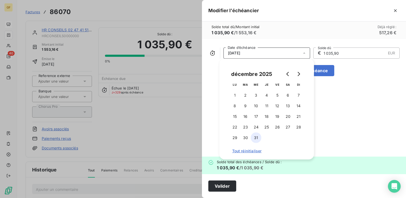
click at [255, 137] on button "31" at bounding box center [256, 137] width 11 height 11
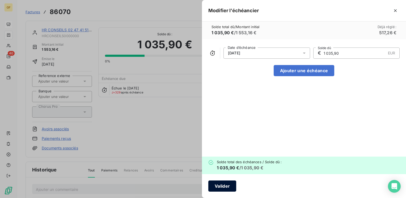
click at [220, 181] on button "Valider" at bounding box center [222, 185] width 28 height 11
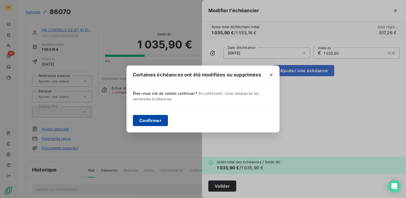
click at [150, 118] on button "Confirmer" at bounding box center [150, 120] width 35 height 11
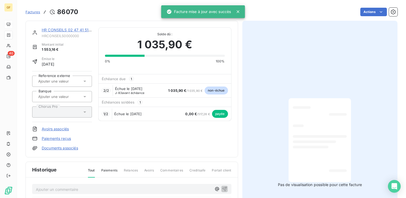
click at [52, 29] on link "HR CONSEILS 02 47 41 51 51" at bounding box center [68, 30] width 52 height 5
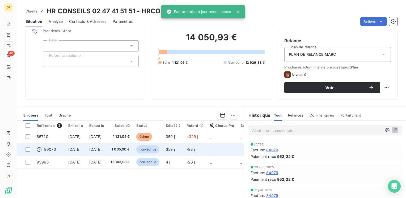
scroll to position [53, 0]
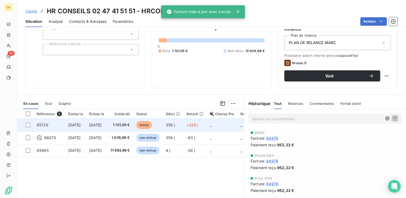
click at [102, 123] on span "[DATE]" at bounding box center [95, 125] width 12 height 5
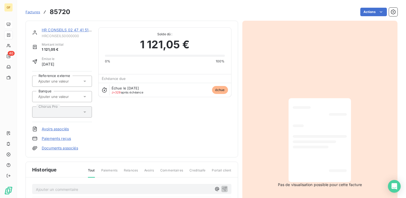
click at [79, 30] on link "HR CONSEILS 02 47 41 51 51" at bounding box center [68, 30] width 52 height 5
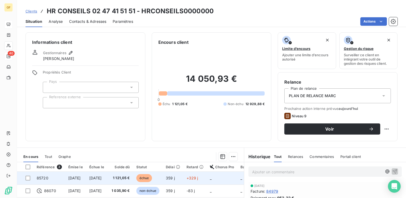
click at [86, 179] on td "[DATE]" at bounding box center [75, 178] width 21 height 13
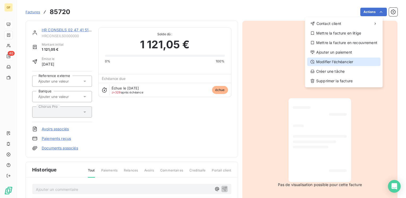
click at [330, 61] on div "Modifier l’échéancier" at bounding box center [343, 62] width 73 height 8
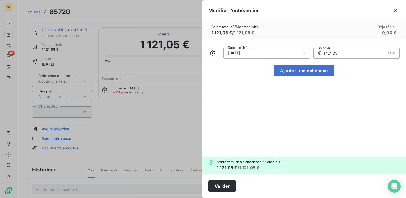
click at [306, 53] on icon at bounding box center [303, 52] width 5 height 5
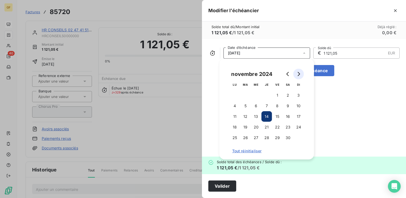
click at [297, 75] on icon "Go to next month" at bounding box center [298, 74] width 4 height 4
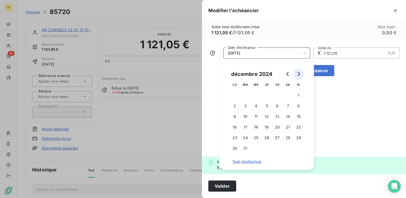
click at [297, 75] on icon "Go to next month" at bounding box center [298, 74] width 4 height 4
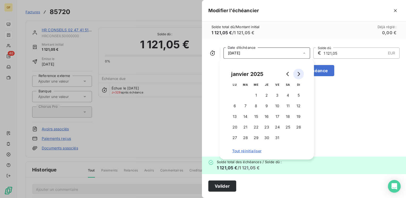
click at [297, 75] on icon "Go to next month" at bounding box center [298, 74] width 4 height 4
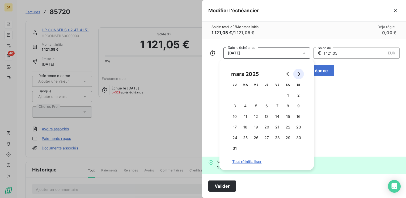
click at [297, 75] on icon "Go to next month" at bounding box center [298, 74] width 4 height 4
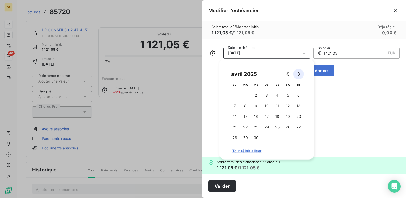
click at [297, 75] on icon "Go to next month" at bounding box center [298, 74] width 4 height 4
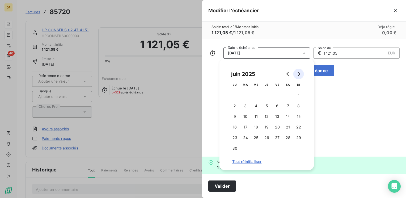
click at [297, 75] on icon "Go to next month" at bounding box center [298, 74] width 4 height 4
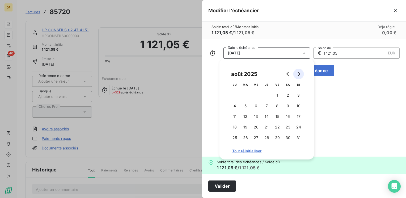
click at [297, 75] on icon "Go to next month" at bounding box center [298, 74] width 4 height 4
click at [255, 137] on button "31" at bounding box center [256, 137] width 11 height 11
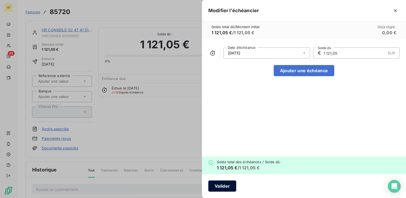
click at [223, 185] on button "Valider" at bounding box center [222, 185] width 28 height 11
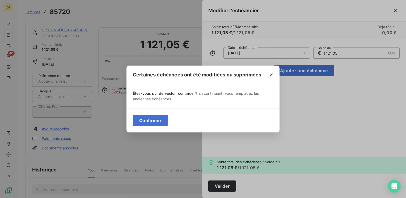
drag, startPoint x: 142, startPoint y: 120, endPoint x: 91, endPoint y: 62, distance: 77.6
click at [142, 119] on button "Confirmer" at bounding box center [150, 120] width 35 height 11
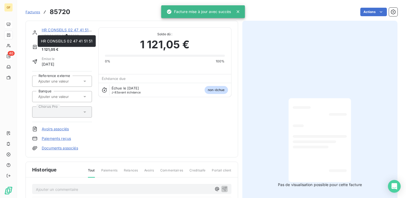
click at [62, 30] on link "HR CONSEILS 02 47 41 51 51" at bounding box center [68, 30] width 52 height 5
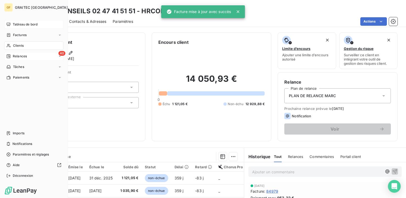
click at [12, 55] on div "Relances" at bounding box center [16, 56] width 20 height 5
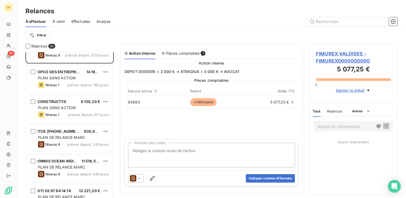
scroll to position [27, 0]
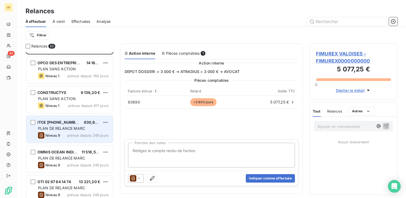
click at [53, 123] on span "ITCE [PHONE_NUMBER]" at bounding box center [59, 122] width 44 height 5
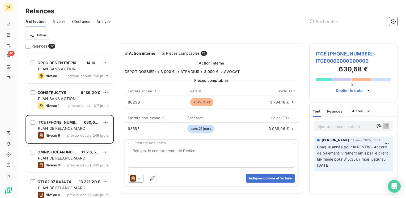
click at [331, 51] on span "ITCE [PHONE_NUMBER] - ITCE0000000000000" at bounding box center [353, 57] width 75 height 14
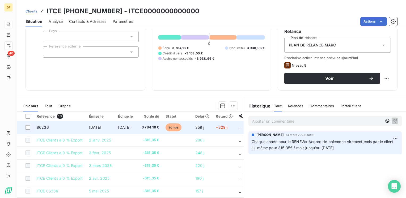
scroll to position [53, 0]
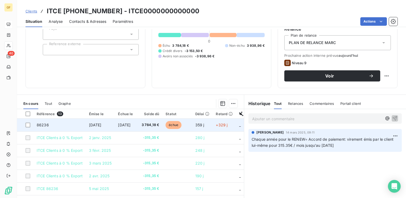
click at [130, 123] on span "[DATE]" at bounding box center [124, 125] width 12 height 5
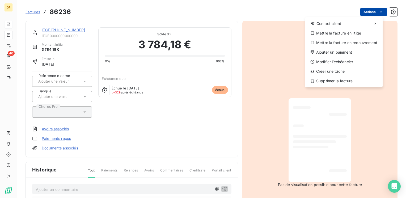
click at [374, 8] on html "GF 40 Factures 86236 Actions Contact client Mettre la facture en litige Mettre …" at bounding box center [203, 99] width 406 height 198
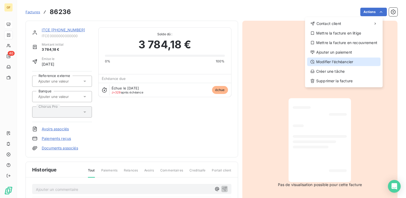
click at [340, 59] on div "Modifier l’échéancier" at bounding box center [343, 62] width 73 height 8
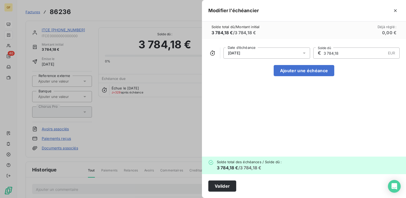
click at [305, 50] on icon at bounding box center [303, 52] width 5 height 5
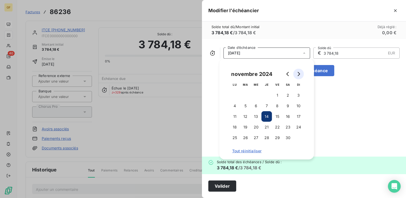
click at [300, 73] on icon "Go to next month" at bounding box center [298, 74] width 4 height 4
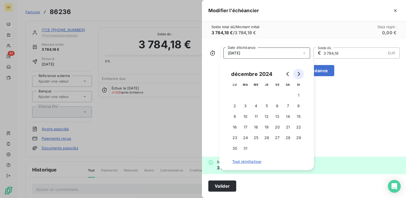
click at [300, 73] on icon "Go to next month" at bounding box center [298, 74] width 4 height 4
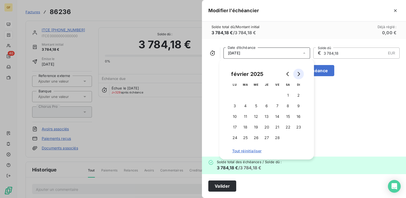
click at [300, 73] on icon "Go to next month" at bounding box center [298, 74] width 4 height 4
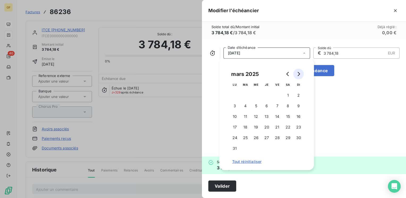
click at [300, 73] on icon "Go to next month" at bounding box center [298, 74] width 4 height 4
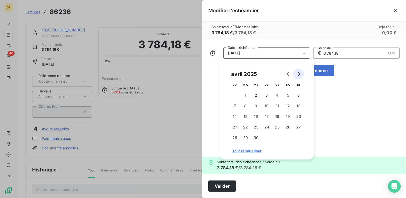
click at [300, 73] on icon "Go to next month" at bounding box center [298, 74] width 4 height 4
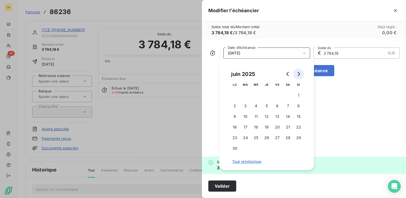
click at [300, 73] on icon "Go to next month" at bounding box center [298, 74] width 4 height 4
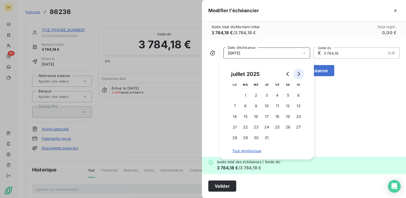
click at [300, 73] on icon "Go to next month" at bounding box center [298, 74] width 4 height 4
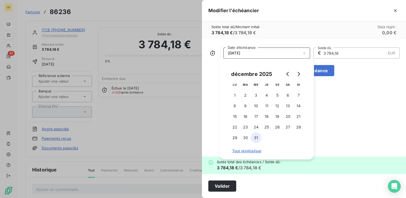
click at [253, 136] on button "31" at bounding box center [256, 137] width 11 height 11
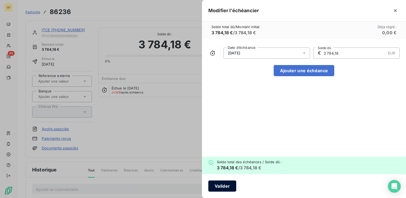
click at [228, 185] on button "Valider" at bounding box center [222, 185] width 28 height 11
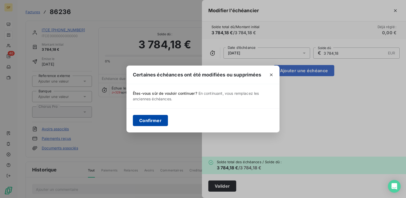
click at [158, 120] on button "Confirmer" at bounding box center [150, 120] width 35 height 11
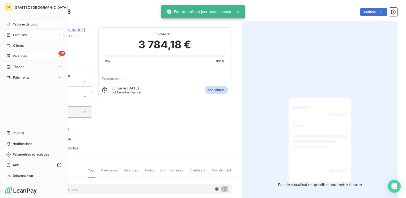
click at [18, 56] on span "Relances" at bounding box center [20, 56] width 14 height 5
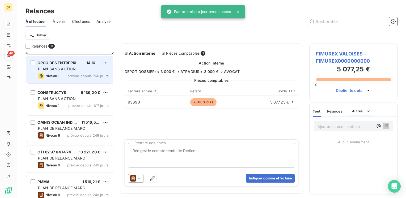
scroll to position [53, 0]
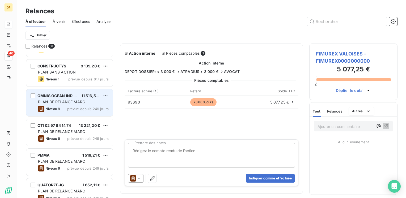
click at [75, 98] on div "OMNIS OCEAN INDIEN 11 516,51 € PLAN DE RELANCE [PERSON_NAME] 9 prévue depuis 24…" at bounding box center [69, 102] width 87 height 27
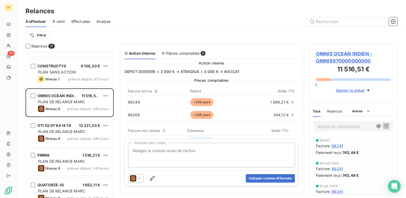
click at [334, 51] on span "OMNIS OCEAN INDIEN - OMNIS970000000000" at bounding box center [353, 57] width 75 height 14
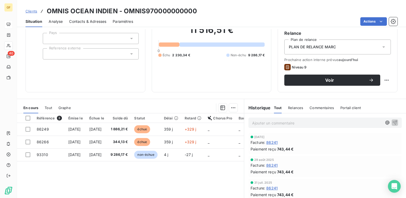
scroll to position [53, 0]
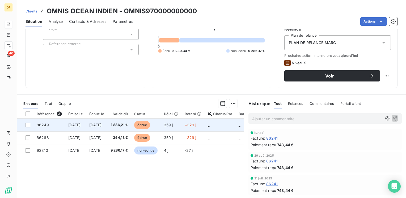
click at [102, 124] on span "[DATE]" at bounding box center [95, 125] width 12 height 5
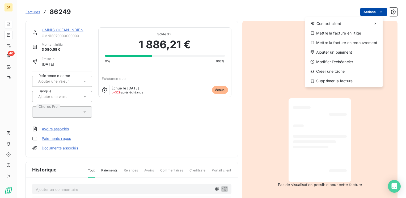
click at [365, 12] on html "GF 40 Factures 86249 Actions Contact client Mettre la facture en litige Mettre …" at bounding box center [203, 99] width 406 height 198
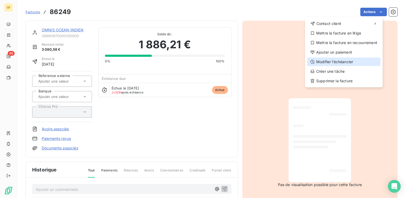
click at [332, 61] on div "Modifier l’échéancier" at bounding box center [343, 62] width 73 height 8
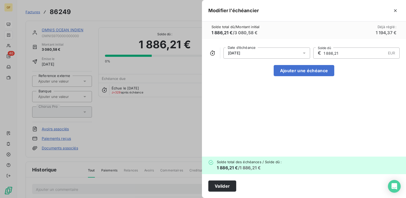
click at [310, 51] on div "[DATE] Date d’échéance € 1 886,21 EUR Solde dû" at bounding box center [303, 53] width 191 height 11
click at [305, 53] on icon at bounding box center [304, 53] width 3 height 1
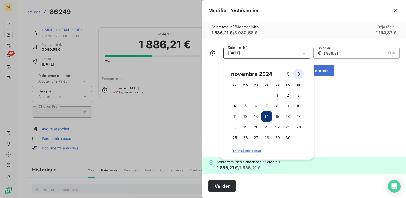
click at [300, 74] on button "Go to next month" at bounding box center [298, 74] width 11 height 11
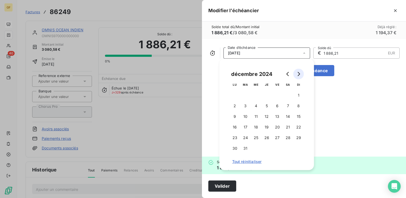
click at [300, 74] on button "Go to next month" at bounding box center [298, 74] width 11 height 11
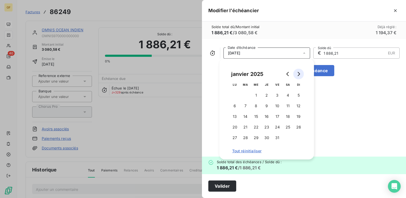
click at [300, 74] on button "Go to next month" at bounding box center [298, 74] width 11 height 11
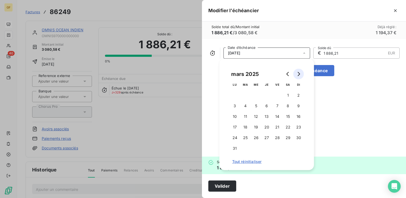
click at [300, 74] on button "Go to next month" at bounding box center [298, 74] width 11 height 11
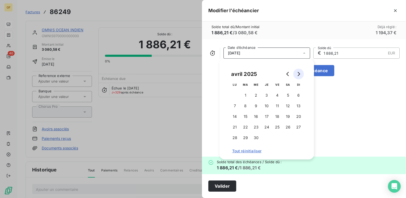
click at [300, 74] on button "Go to next month" at bounding box center [298, 74] width 11 height 11
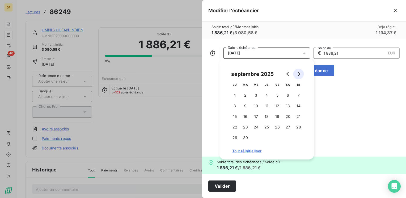
click at [300, 74] on button "Go to next month" at bounding box center [298, 74] width 11 height 11
click at [255, 137] on button "31" at bounding box center [256, 137] width 11 height 11
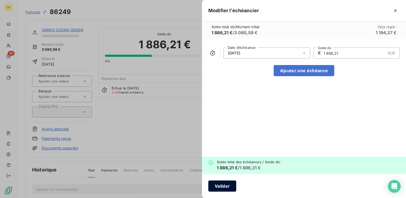
click at [223, 182] on button "Valider" at bounding box center [222, 185] width 28 height 11
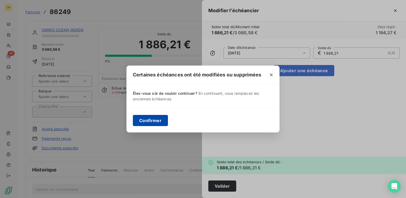
click at [158, 120] on button "Confirmer" at bounding box center [150, 120] width 35 height 11
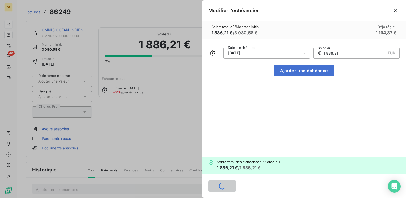
click at [74, 29] on div at bounding box center [203, 99] width 406 height 198
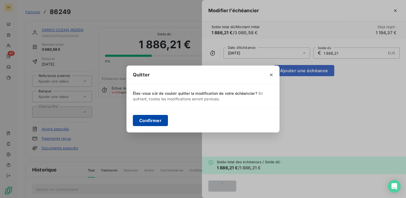
drag, startPoint x: 148, startPoint y: 122, endPoint x: 149, endPoint y: 115, distance: 6.6
click at [148, 120] on button "Confirmer" at bounding box center [150, 120] width 35 height 11
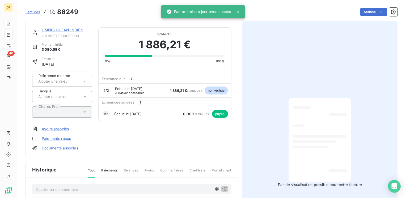
click at [69, 29] on link "OMNIS OCEAN INDIEN" at bounding box center [63, 30] width 42 height 5
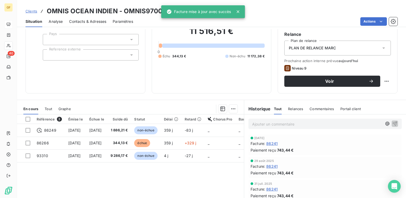
scroll to position [53, 0]
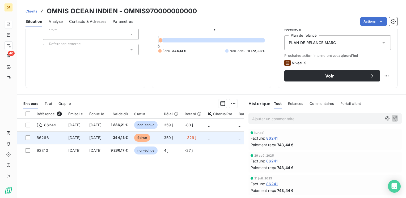
click at [101, 136] on span "[DATE]" at bounding box center [95, 137] width 12 height 5
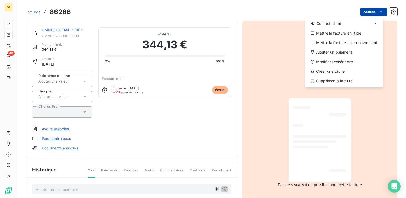
click at [372, 14] on html "GF 40 Factures 86266 Actions Contact client Mettre la facture en litige Mettre …" at bounding box center [203, 99] width 406 height 198
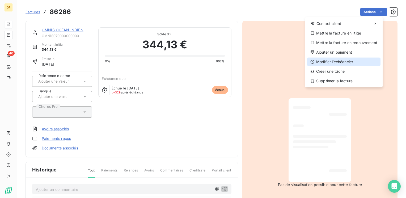
click at [333, 58] on div "Modifier l’échéancier" at bounding box center [343, 62] width 73 height 8
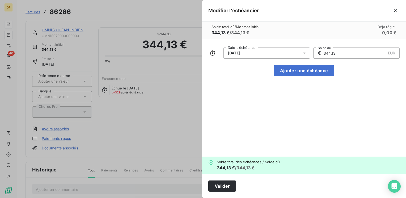
click at [305, 51] on icon at bounding box center [303, 52] width 5 height 5
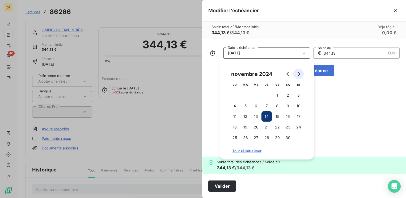
click at [298, 74] on icon "Go to next month" at bounding box center [298, 74] width 4 height 4
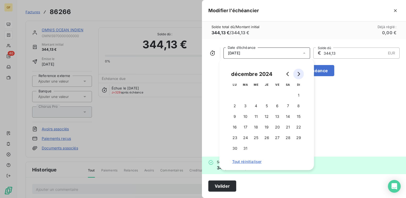
click at [298, 74] on icon "Go to next month" at bounding box center [298, 74] width 4 height 4
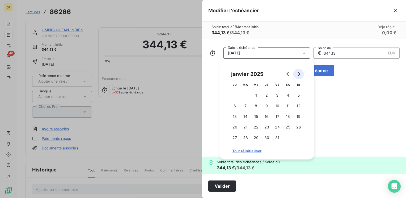
click at [298, 74] on icon "Go to next month" at bounding box center [298, 74] width 4 height 4
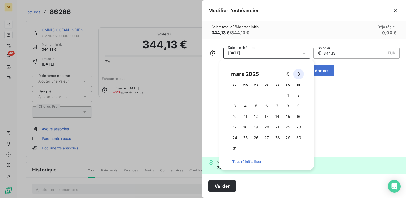
click at [298, 74] on icon "Go to next month" at bounding box center [298, 74] width 4 height 4
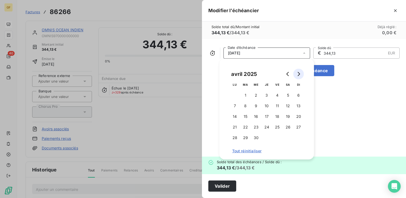
click at [298, 74] on icon "Go to next month" at bounding box center [298, 74] width 4 height 4
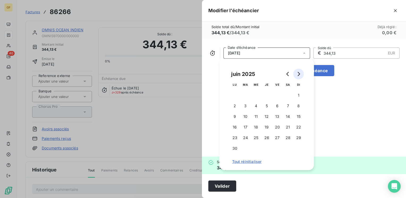
click at [298, 74] on icon "Go to next month" at bounding box center [298, 74] width 4 height 4
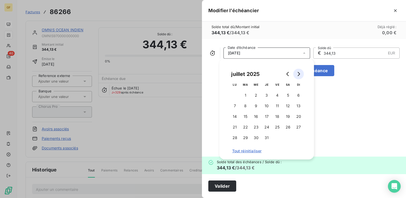
click at [298, 74] on icon "Go to next month" at bounding box center [298, 74] width 4 height 4
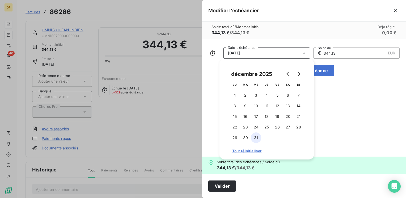
click at [255, 137] on button "31" at bounding box center [256, 137] width 11 height 11
click at [216, 186] on button "Valider" at bounding box center [222, 185] width 28 height 11
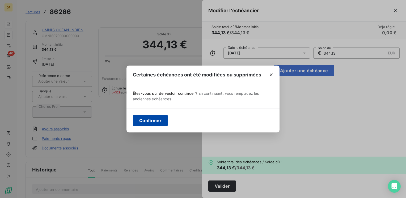
click at [152, 120] on button "Confirmer" at bounding box center [150, 120] width 35 height 11
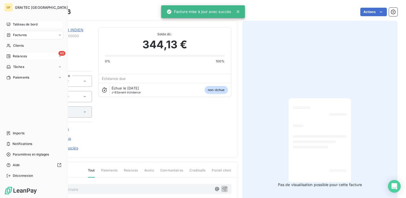
click at [19, 55] on span "Relances" at bounding box center [20, 56] width 14 height 5
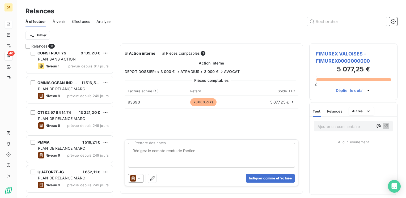
scroll to position [53, 0]
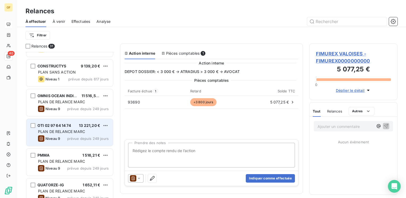
click at [74, 132] on span "PLAN DE RELANCE MARC" at bounding box center [61, 131] width 47 height 5
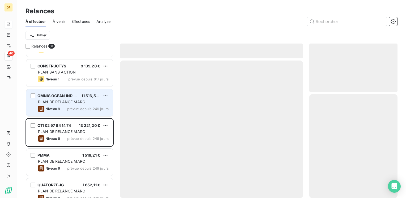
click at [72, 100] on span "PLAN DE RELANCE MARC" at bounding box center [61, 102] width 47 height 5
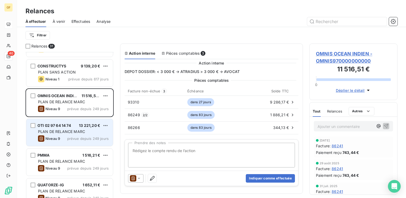
click at [72, 127] on div "OTI 02 97 64 14 74 13 221,20 €" at bounding box center [73, 125] width 71 height 5
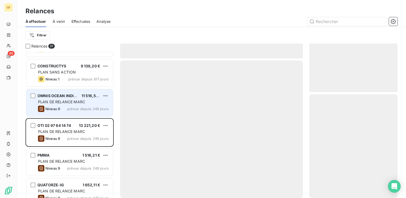
click at [85, 99] on div "PLAN DE RELANCE MARC" at bounding box center [73, 101] width 71 height 5
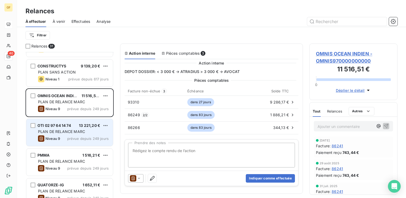
click at [79, 127] on div "OTI 02 97 64 14 74 13 221,20 €" at bounding box center [73, 125] width 71 height 5
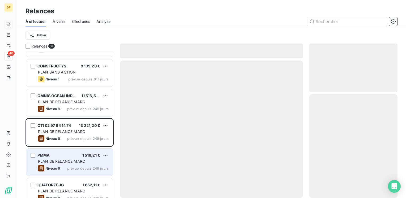
click at [73, 160] on span "PLAN DE RELANCE MARC" at bounding box center [61, 161] width 47 height 5
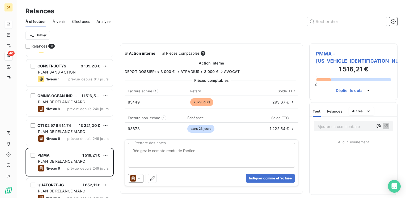
click at [328, 51] on span "PMMA - [US_VEHICLE_IDENTIFICATION_NUMBER]" at bounding box center [353, 57] width 75 height 14
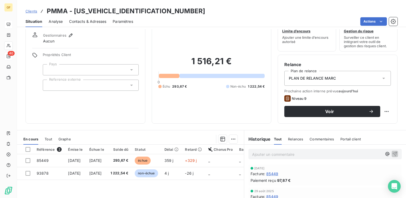
scroll to position [27, 0]
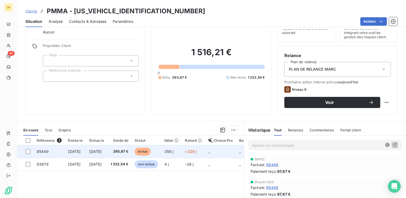
click at [128, 149] on span "293,67 €" at bounding box center [119, 151] width 18 height 5
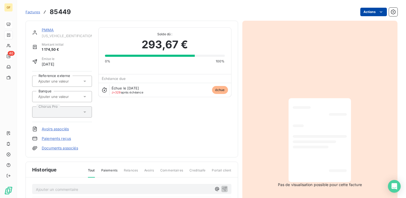
click at [364, 11] on html "GF 40 Factures 85449 Actions PMMA [US_VEHICLE_IDENTIFICATION_NUMBER] Montant in…" at bounding box center [203, 99] width 406 height 198
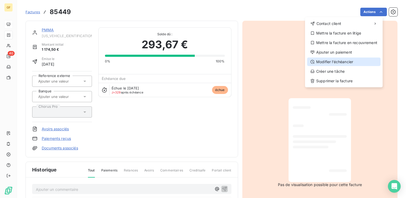
click at [328, 62] on div "Modifier l’échéancier" at bounding box center [343, 62] width 73 height 8
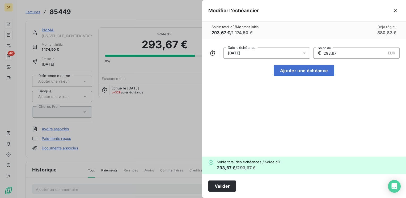
click at [307, 53] on div at bounding box center [305, 53] width 8 height 11
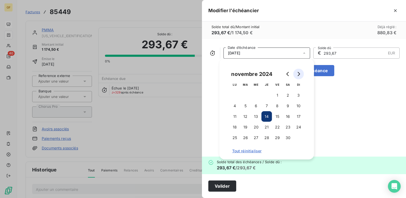
click at [299, 73] on icon "Go to next month" at bounding box center [298, 74] width 4 height 4
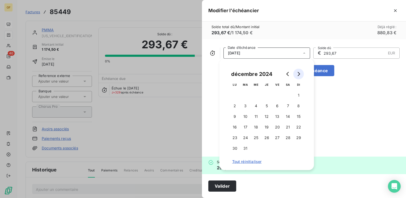
click at [299, 73] on icon "Go to next month" at bounding box center [298, 74] width 4 height 4
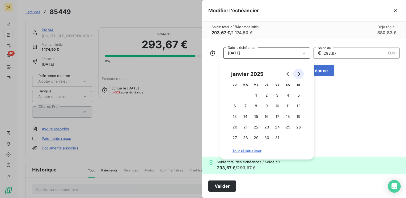
click at [299, 73] on icon "Go to next month" at bounding box center [298, 74] width 4 height 4
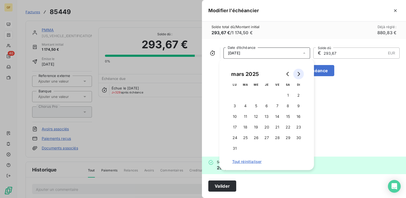
click at [299, 73] on icon "Go to next month" at bounding box center [298, 74] width 4 height 4
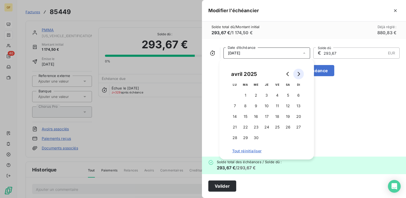
click at [299, 73] on icon "Go to next month" at bounding box center [298, 74] width 4 height 4
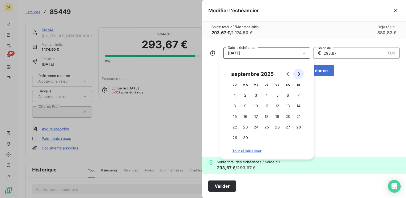
click at [299, 73] on icon "Go to next month" at bounding box center [298, 74] width 4 height 4
click
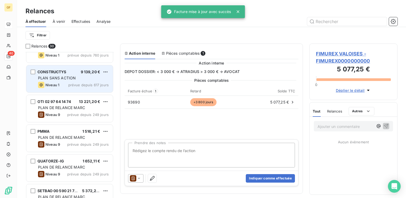
scroll to position [53, 0]
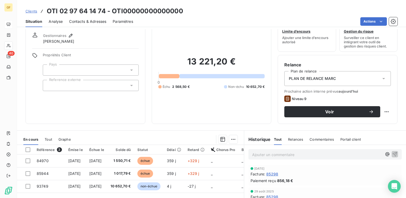
scroll to position [27, 0]
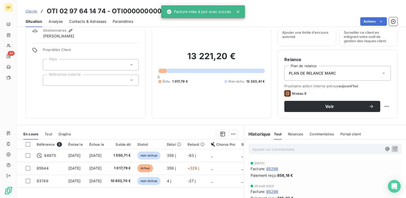
scroll to position [53, 0]
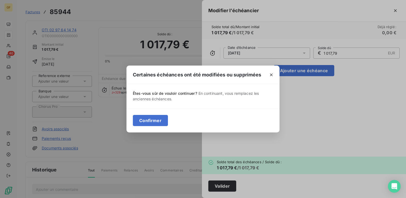
drag, startPoint x: 145, startPoint y: 120, endPoint x: 142, endPoint y: 114, distance: 6.6
